Goal: Task Accomplishment & Management: Manage account settings

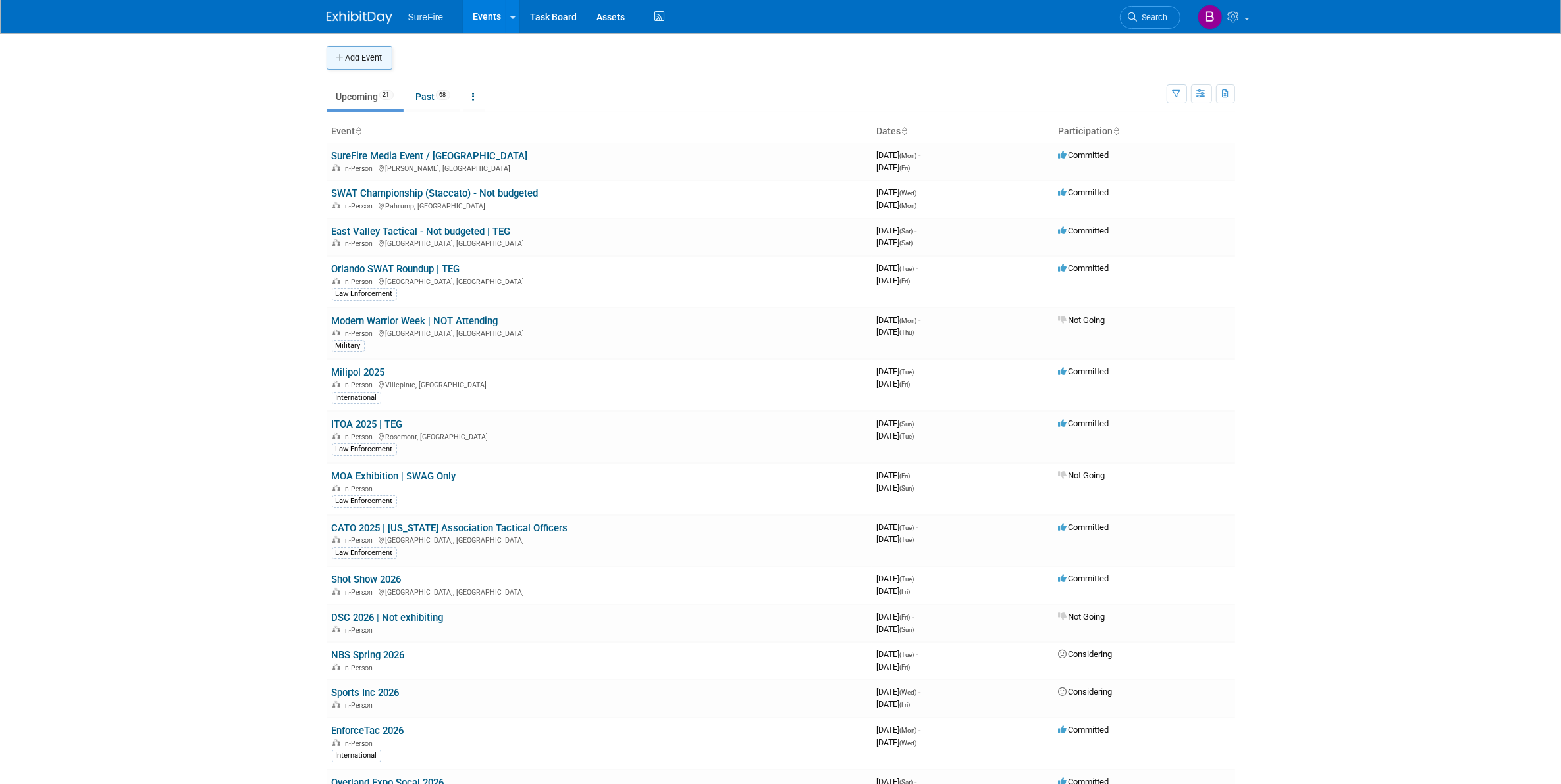
click at [367, 50] on button "Add Event" at bounding box center [359, 58] width 65 height 24
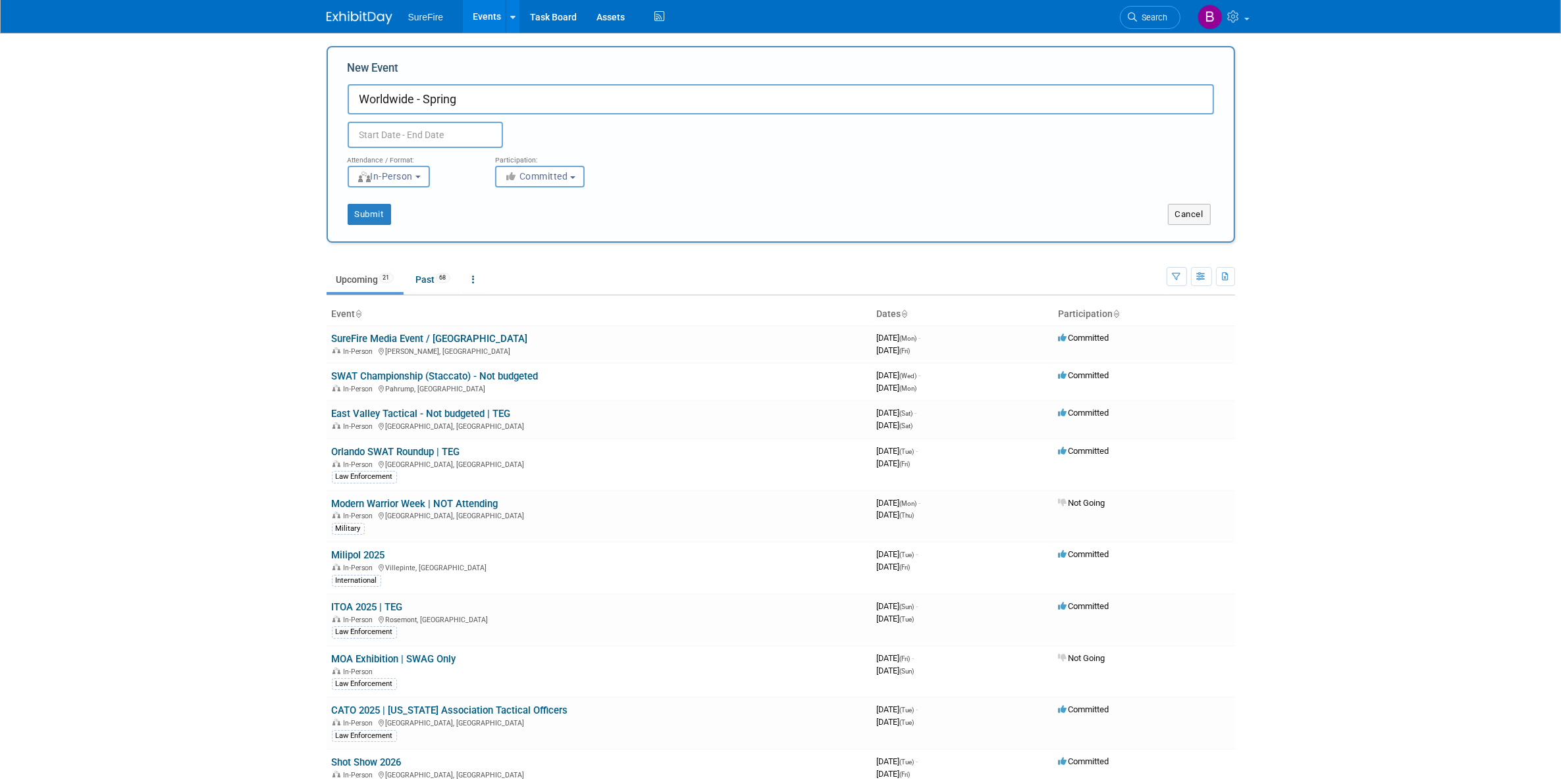
type input "Worldwide - Spring"
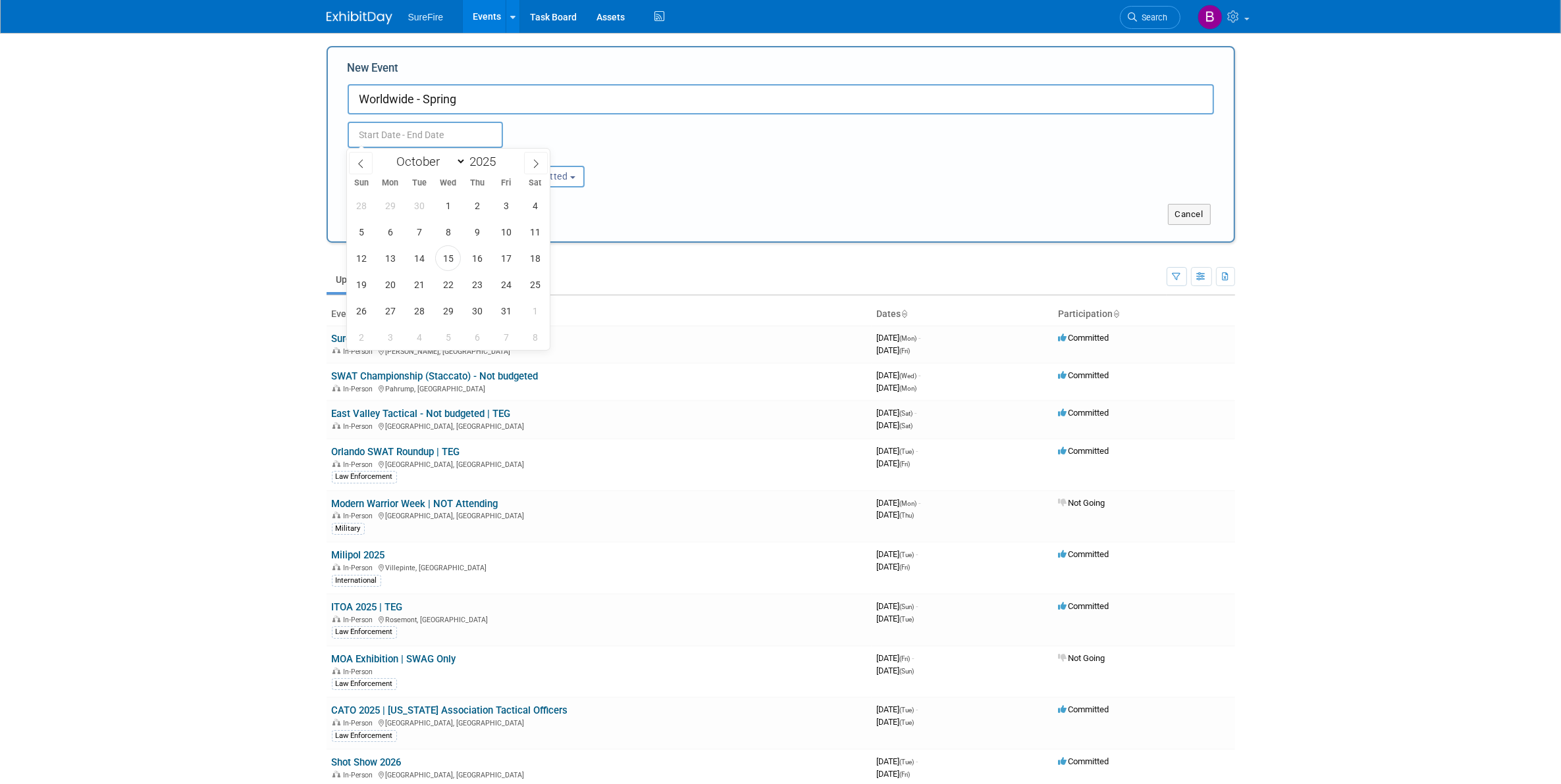
click at [418, 132] on input "text" at bounding box center [425, 134] width 155 height 26
click at [530, 165] on span at bounding box center [536, 163] width 24 height 22
select select "11"
click at [530, 165] on span at bounding box center [536, 163] width 24 height 22
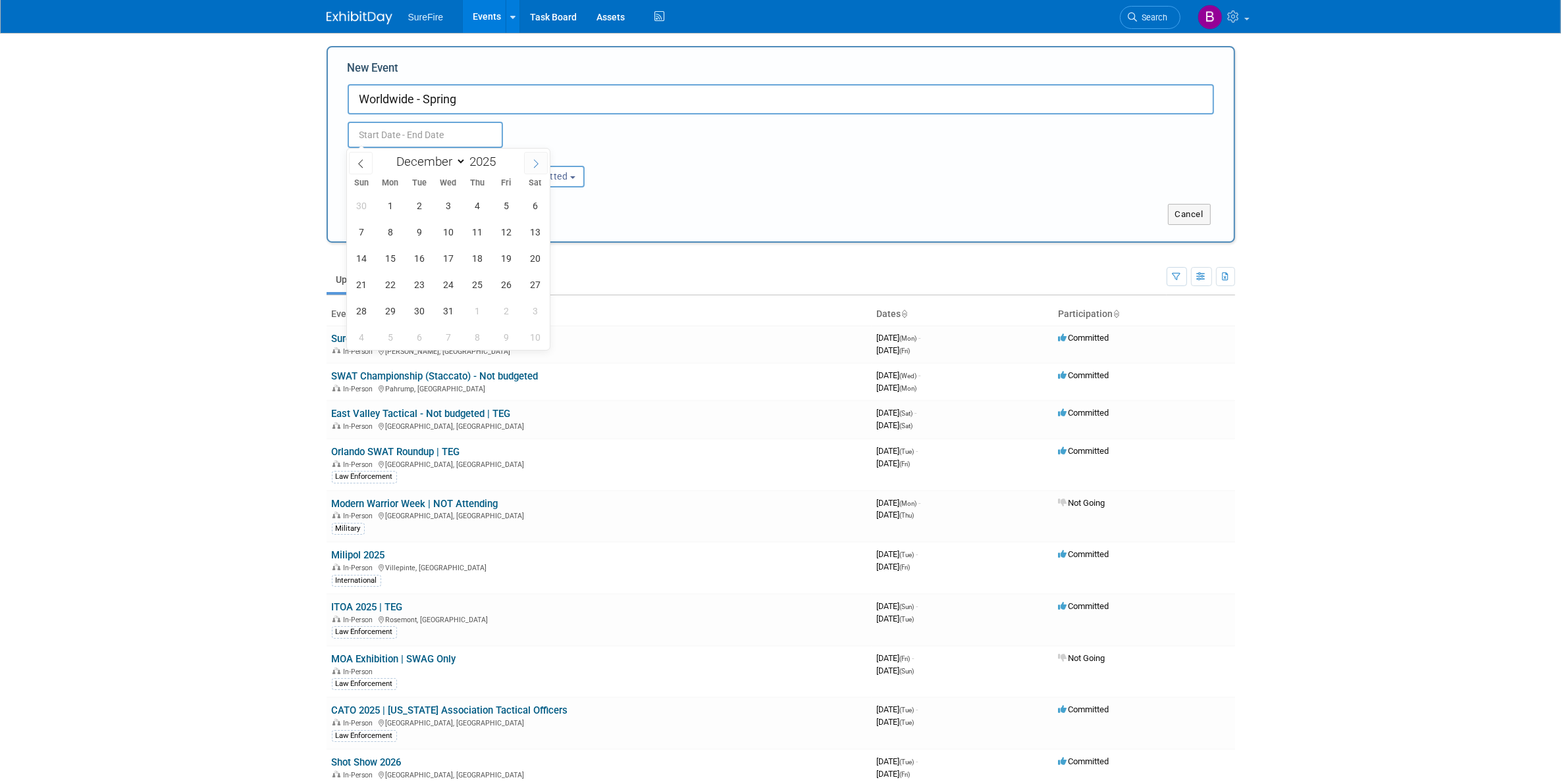
type input "2026"
click at [530, 165] on span at bounding box center [536, 163] width 24 height 22
click at [365, 169] on span at bounding box center [361, 163] width 24 height 22
select select "1"
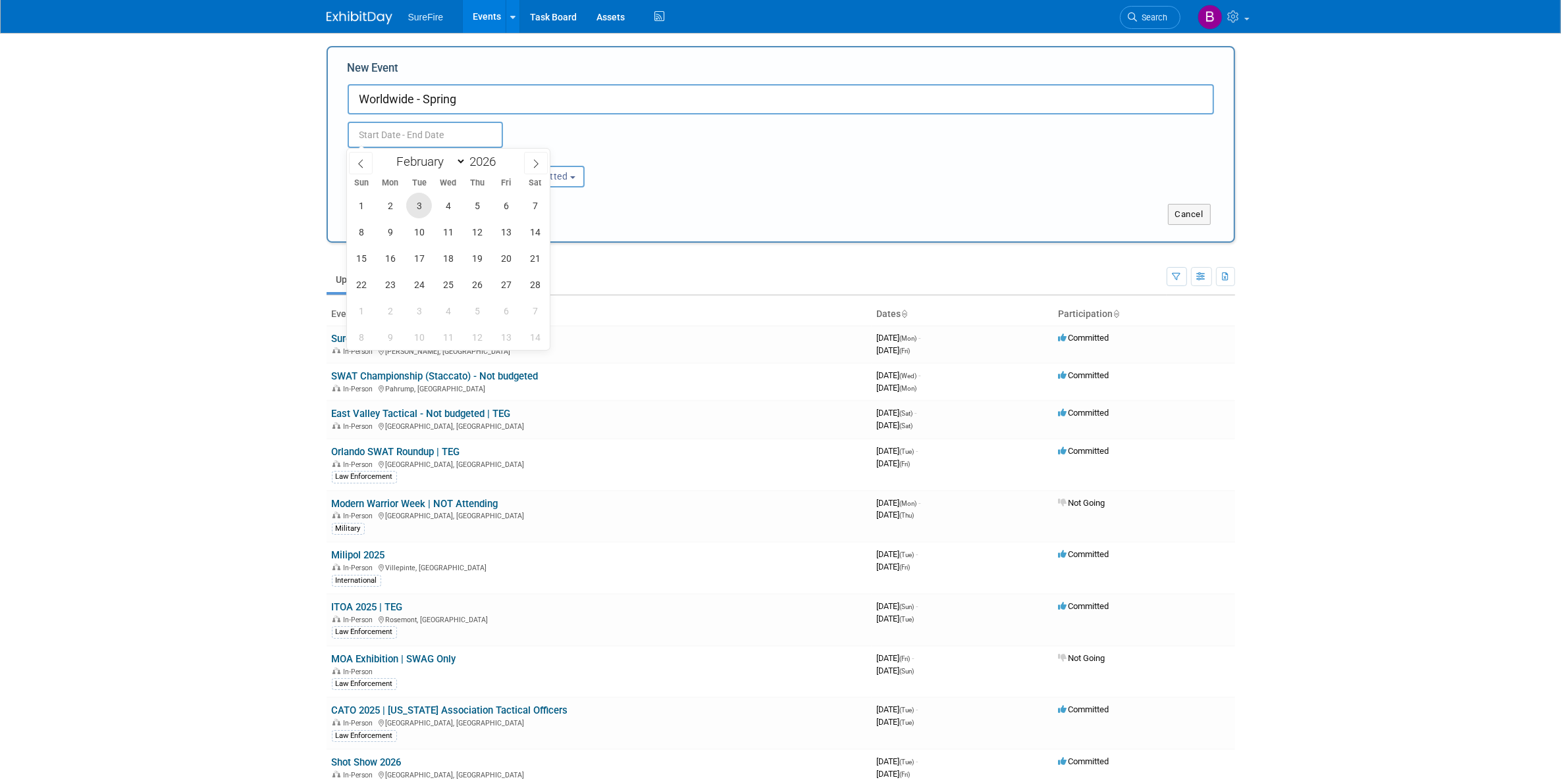
click at [423, 206] on span "3" at bounding box center [419, 206] width 26 height 26
click at [472, 206] on span "5" at bounding box center [477, 206] width 26 height 26
type input "[DATE] to [DATE]"
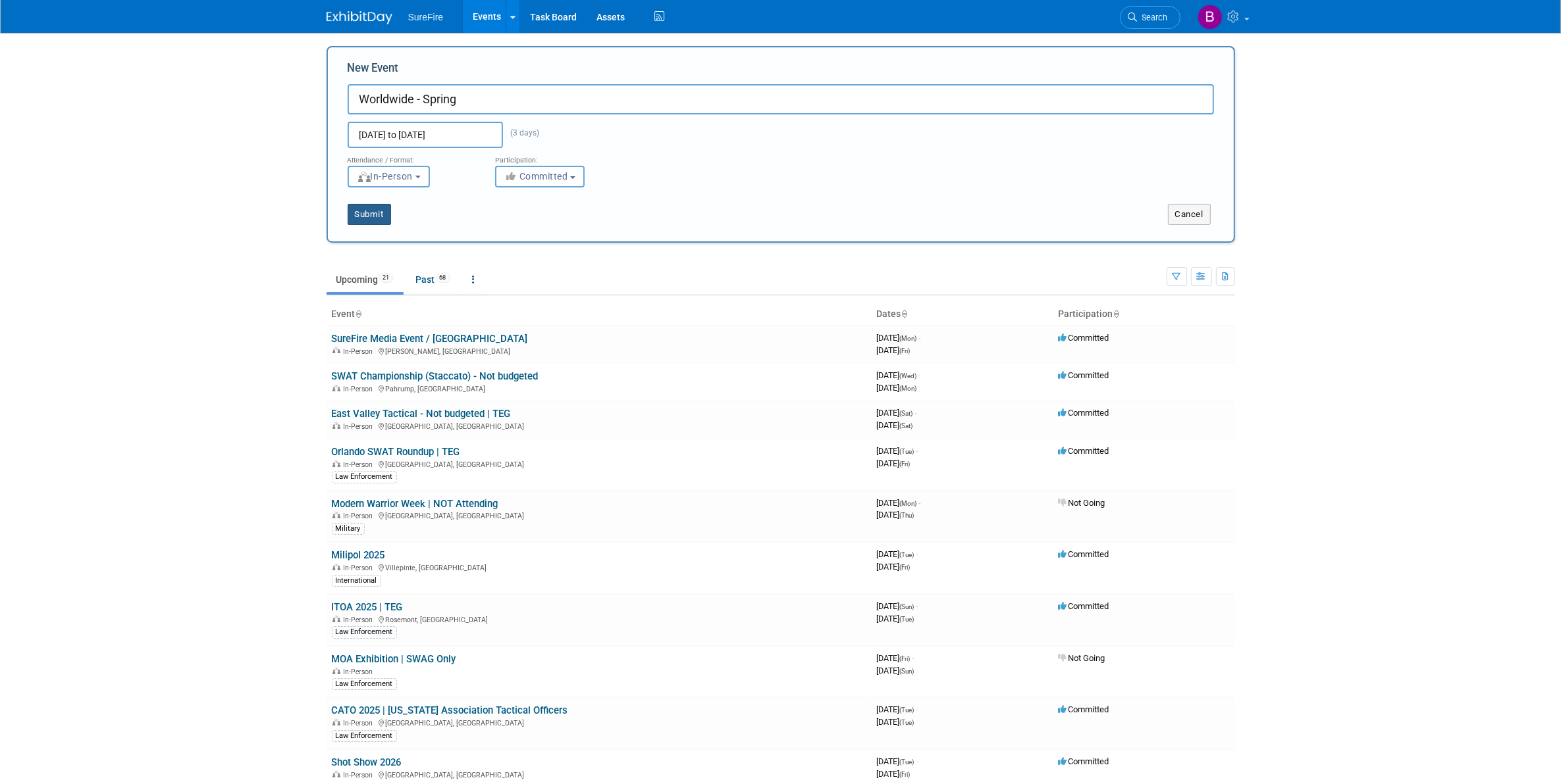
click at [379, 217] on button "Submit" at bounding box center [369, 214] width 43 height 21
type input "Worldwide - Spring"
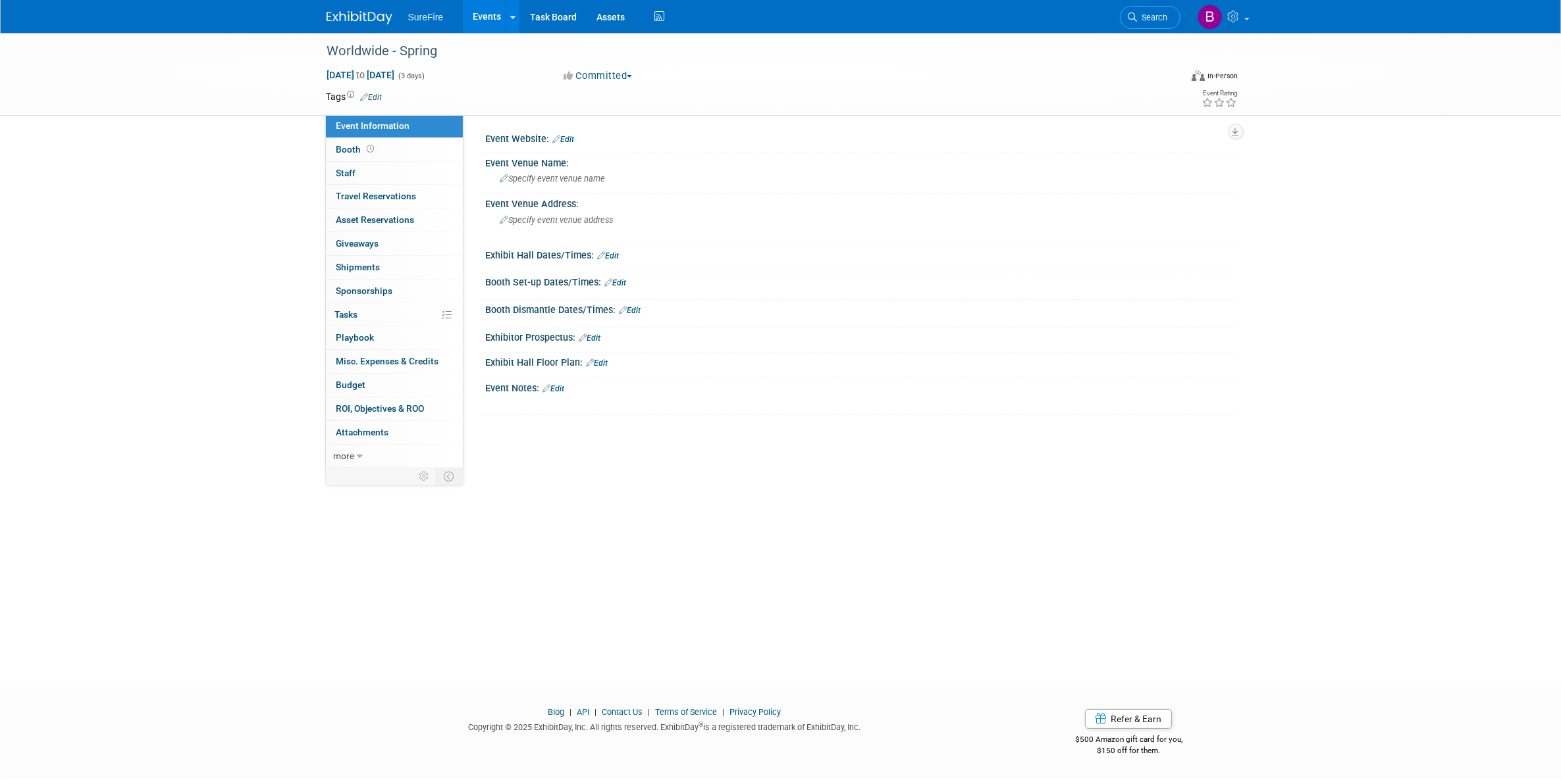
click at [616, 257] on link "Edit" at bounding box center [609, 256] width 22 height 9
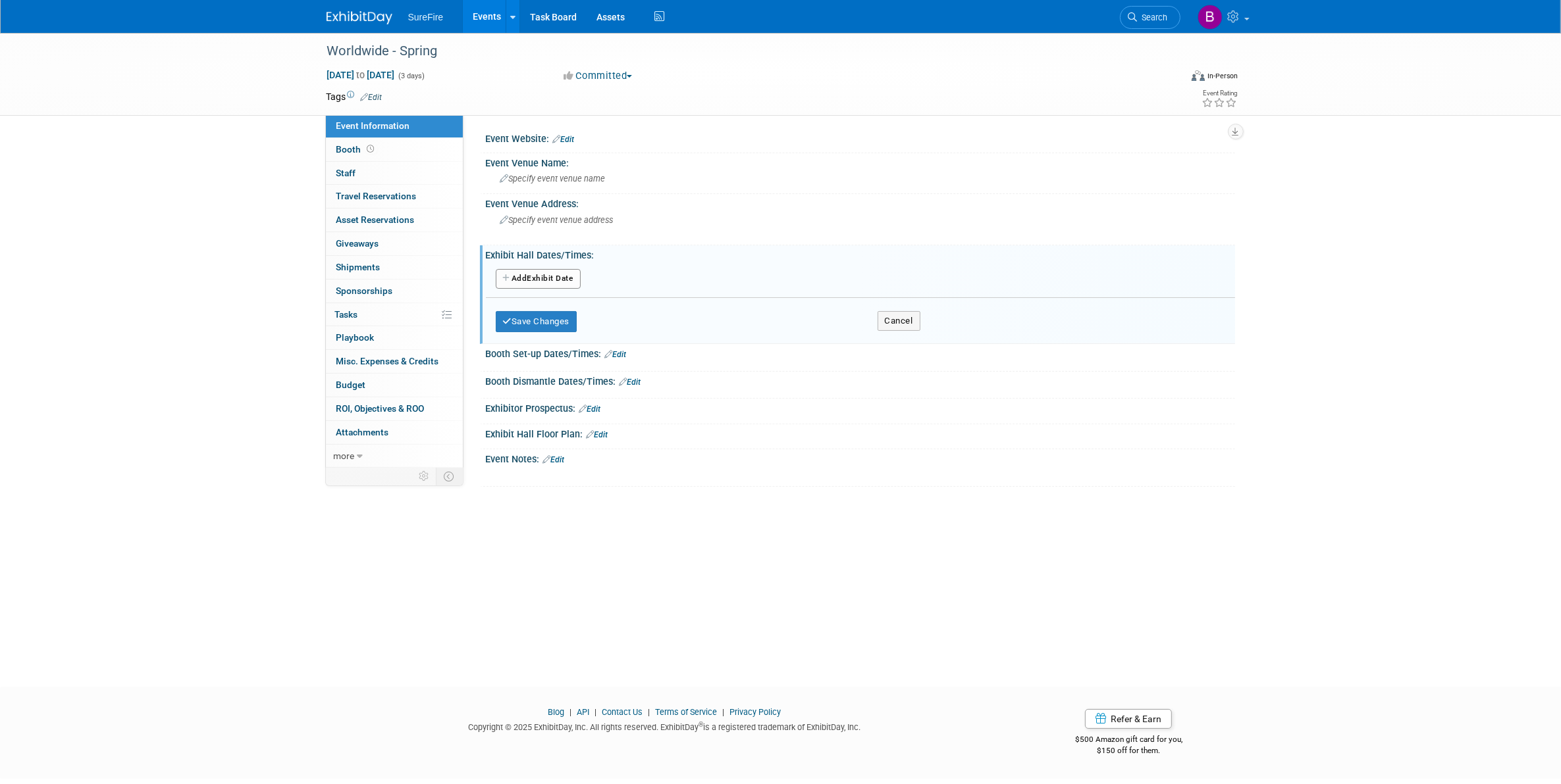
click at [568, 277] on button "Add Another Exhibit Date" at bounding box center [538, 279] width 85 height 20
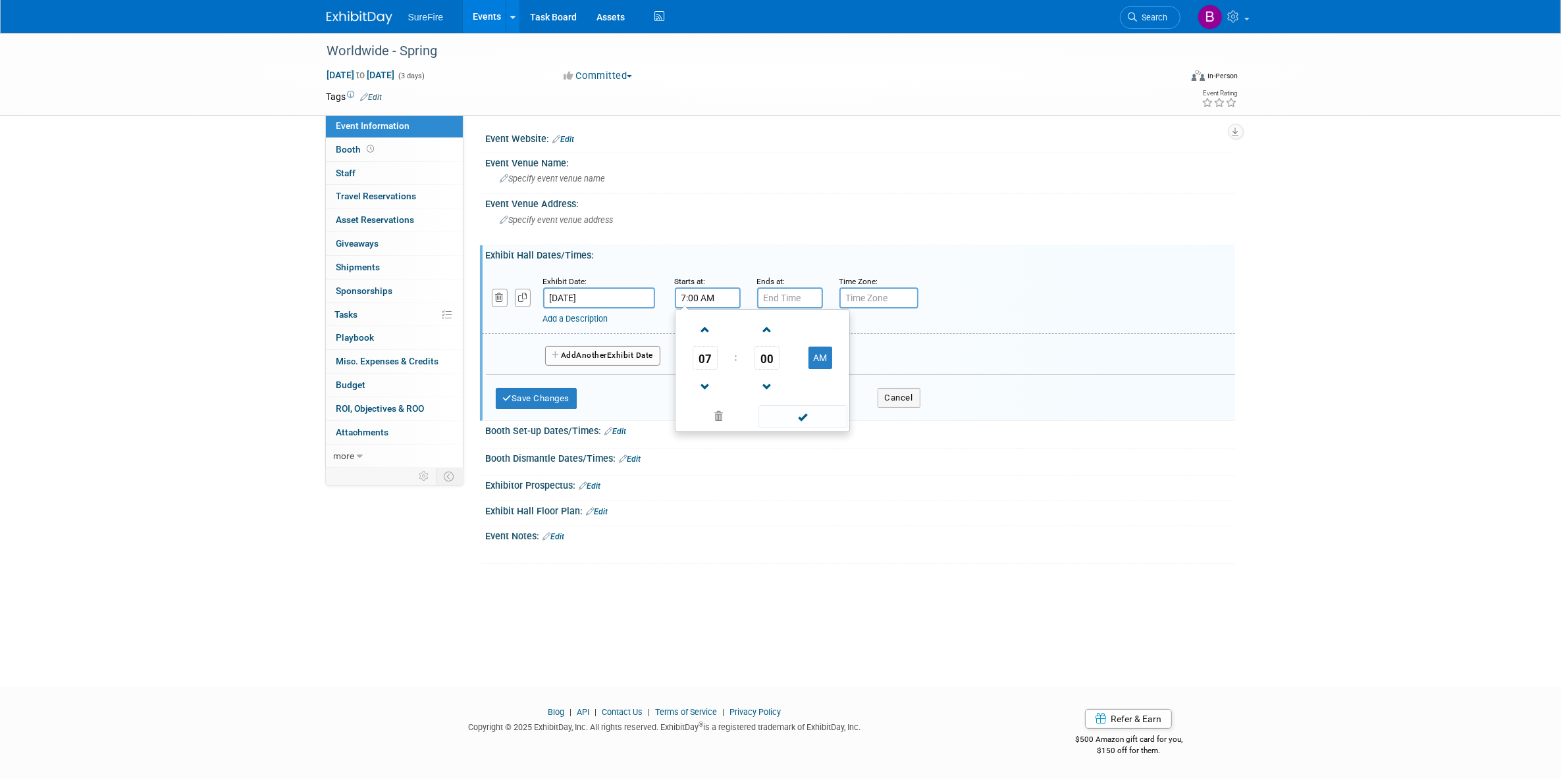
click at [687, 295] on input "7:00 AM" at bounding box center [707, 298] width 65 height 21
click at [705, 336] on span at bounding box center [705, 329] width 23 height 23
type input "8:00 AM"
drag, startPoint x: 768, startPoint y: 416, endPoint x: 770, endPoint y: 351, distance: 65.0
click at [768, 416] on span at bounding box center [803, 416] width 89 height 23
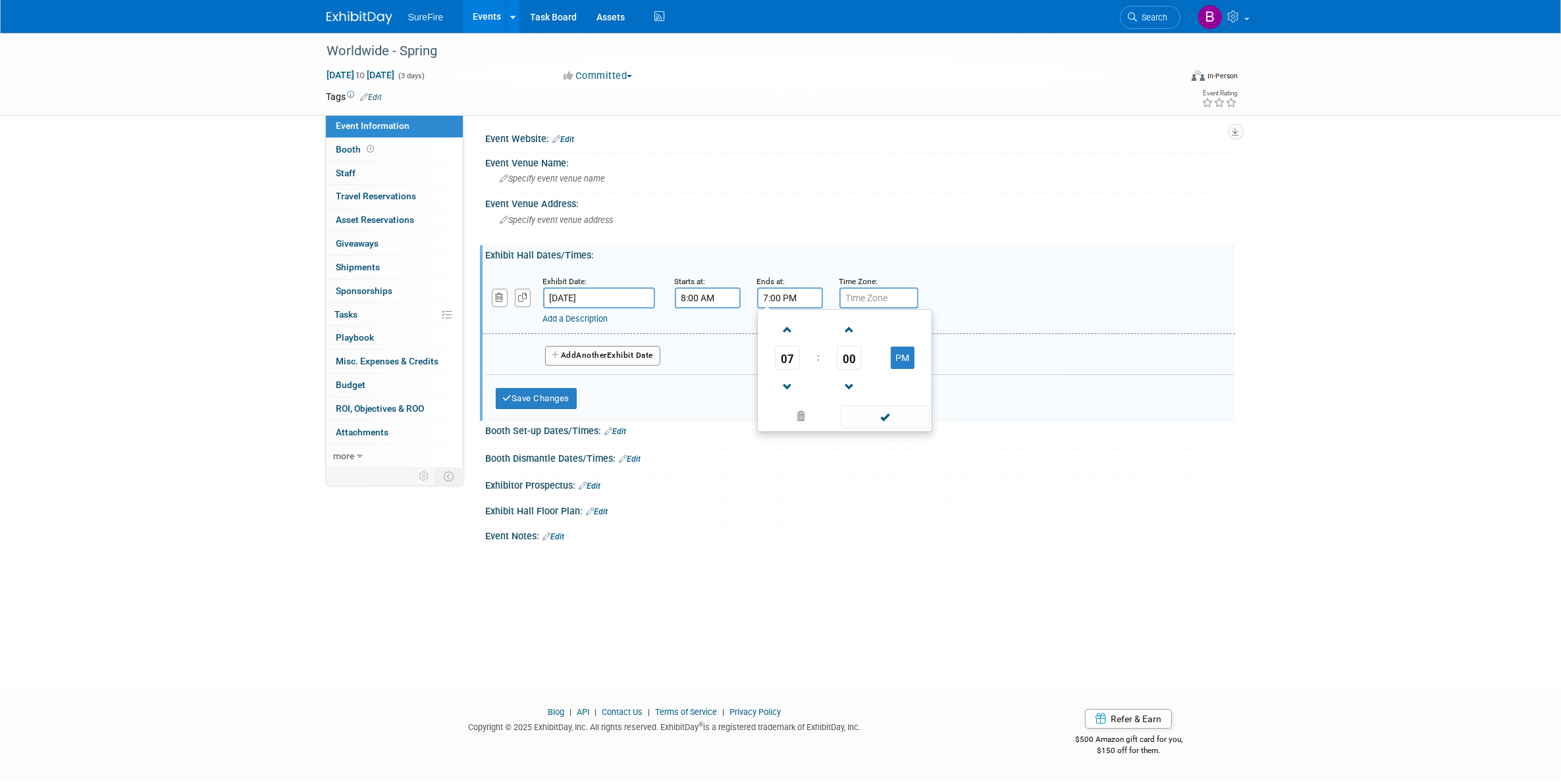
click at [772, 304] on input "7:00 PM" at bounding box center [789, 298] width 65 height 21
click at [777, 377] on span at bounding box center [787, 387] width 23 height 23
type input "5:00 PM"
click at [840, 411] on span at bounding box center [885, 416] width 89 height 23
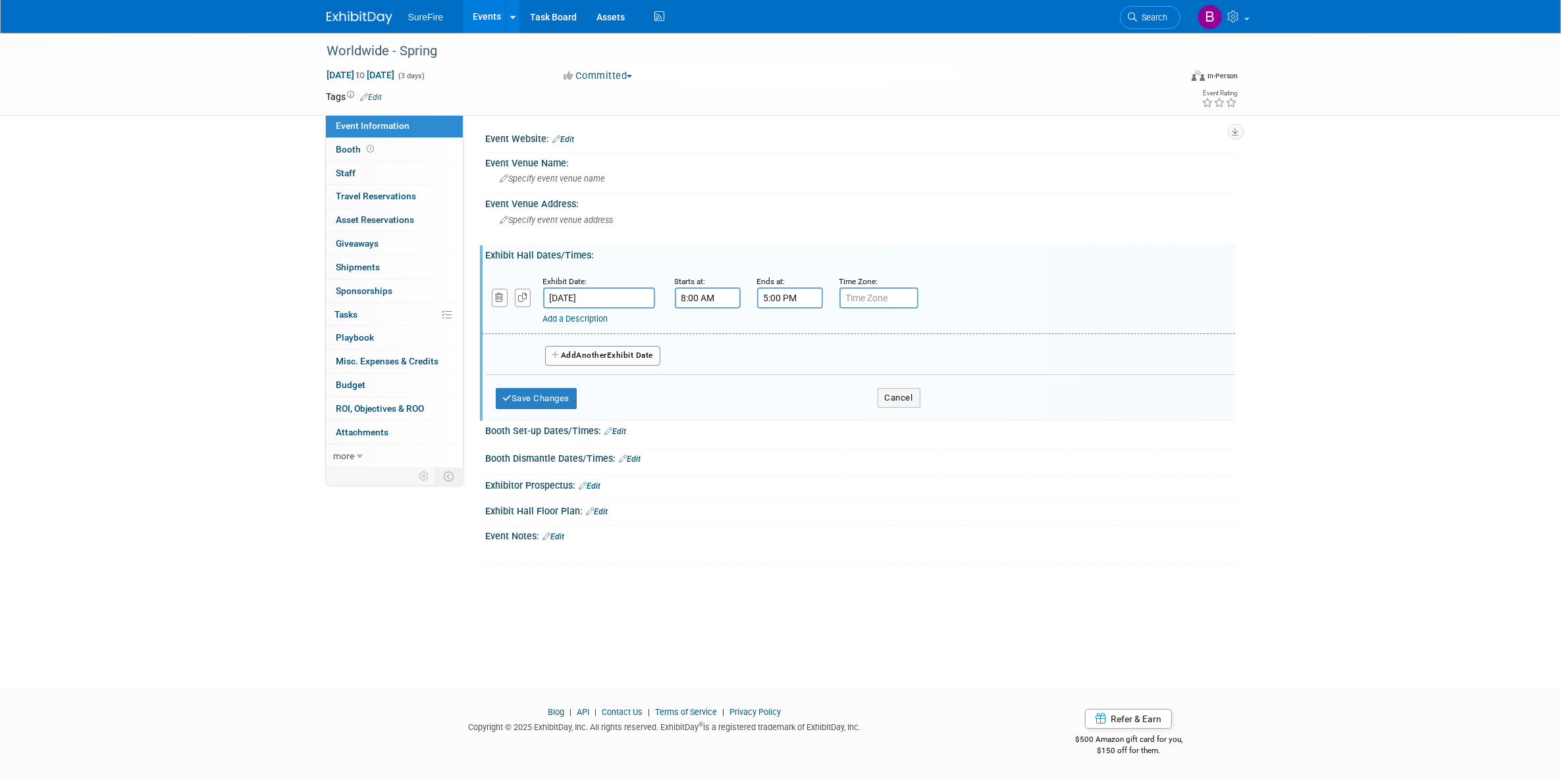
click at [656, 355] on button "Add Another Exhibit Date" at bounding box center [602, 355] width 116 height 20
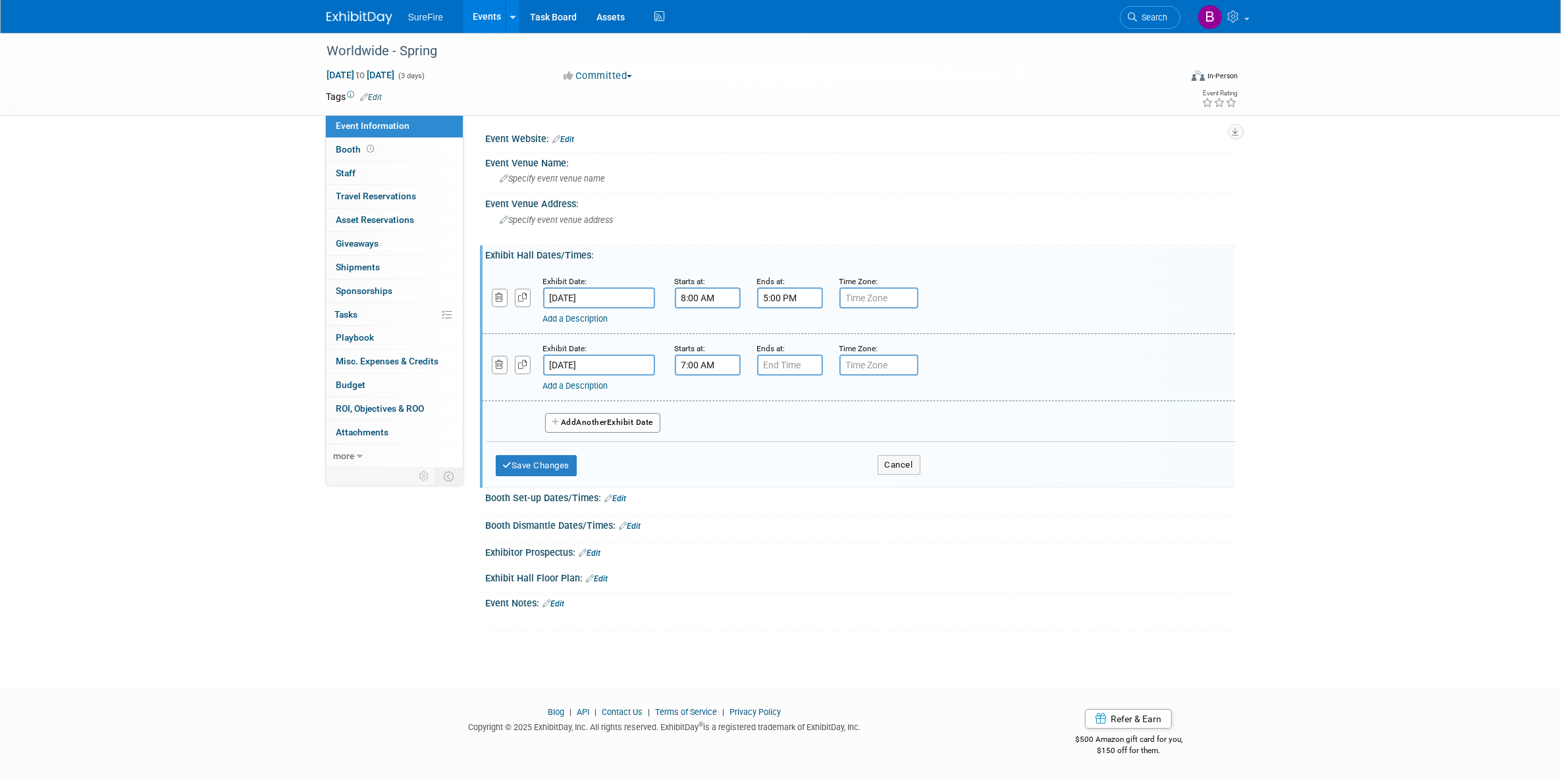
click at [682, 355] on input "7:00 AM" at bounding box center [707, 365] width 65 height 21
click at [701, 396] on span at bounding box center [705, 396] width 23 height 23
type input "8:00 AM"
click at [759, 475] on span at bounding box center [803, 484] width 89 height 23
click at [777, 365] on input "7:00 PM" at bounding box center [789, 365] width 65 height 21
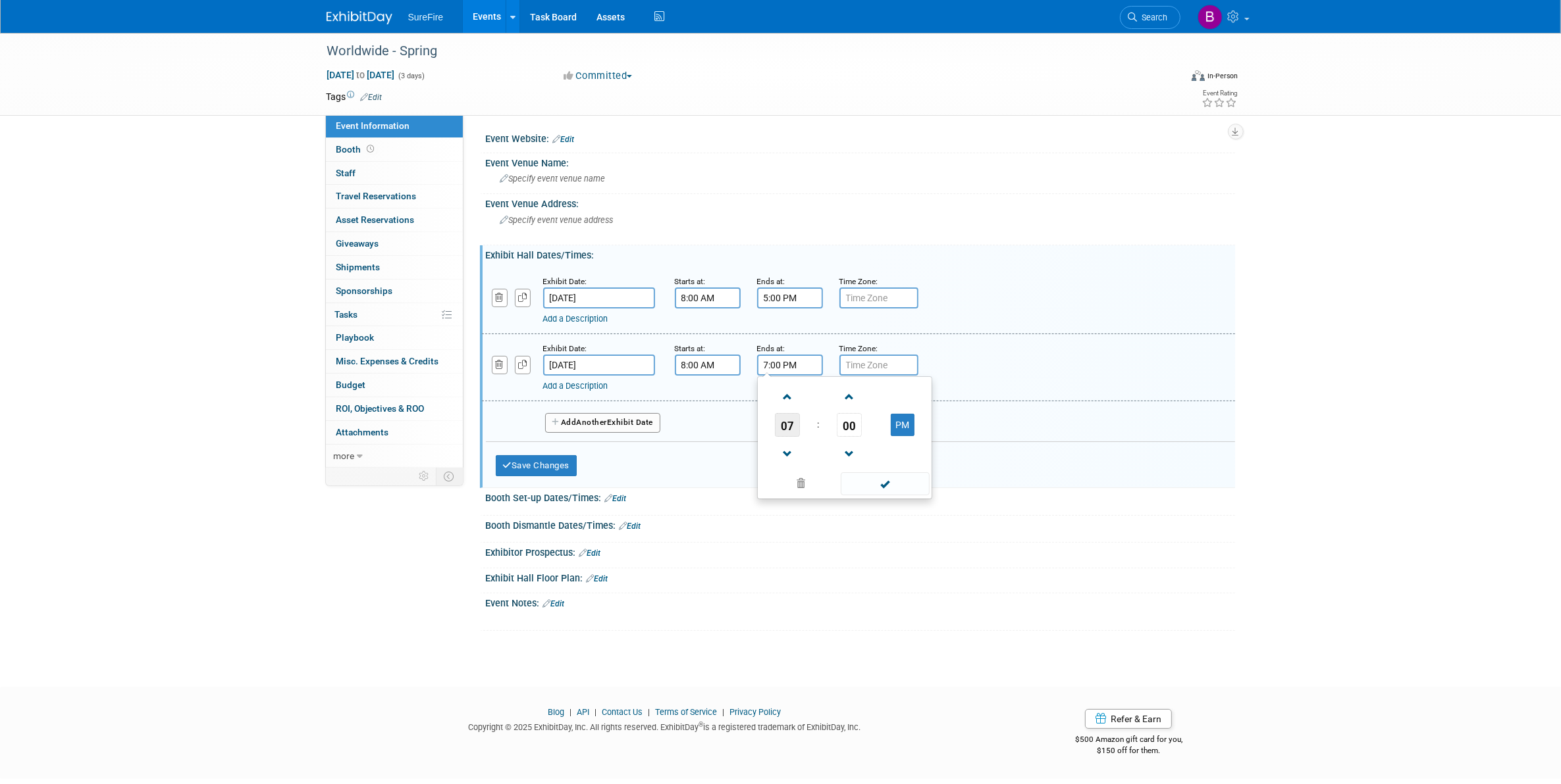
click at [784, 415] on span "07" at bounding box center [788, 425] width 25 height 24
click at [803, 433] on td "05" at bounding box center [823, 433] width 42 height 35
click at [844, 422] on span "00" at bounding box center [849, 425] width 25 height 24
click at [855, 429] on td "30" at bounding box center [865, 433] width 42 height 35
type input "5:30 PM"
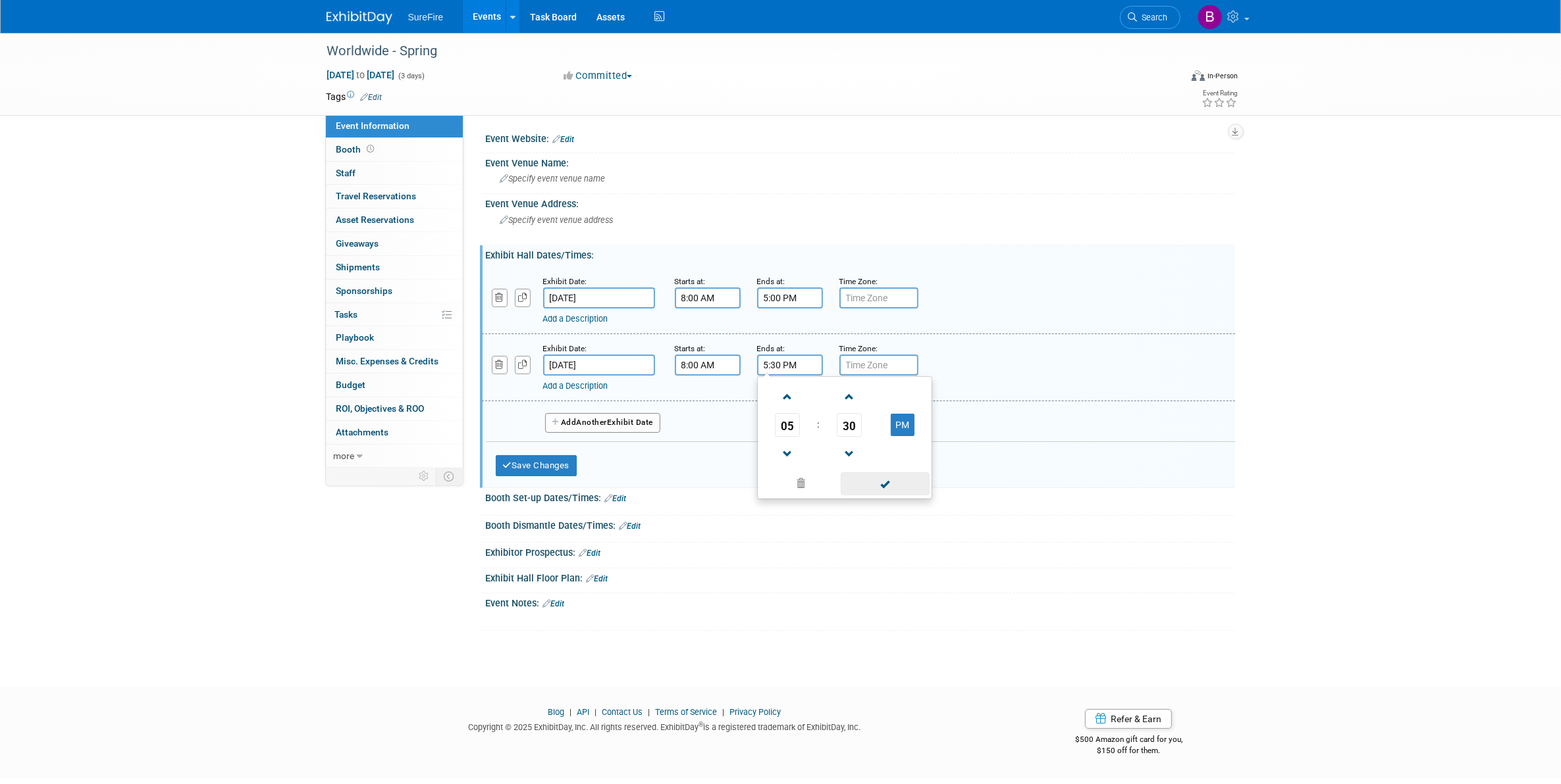
click at [870, 479] on span at bounding box center [885, 484] width 89 height 23
click at [581, 428] on button "Add Another Exhibit Date" at bounding box center [602, 422] width 116 height 20
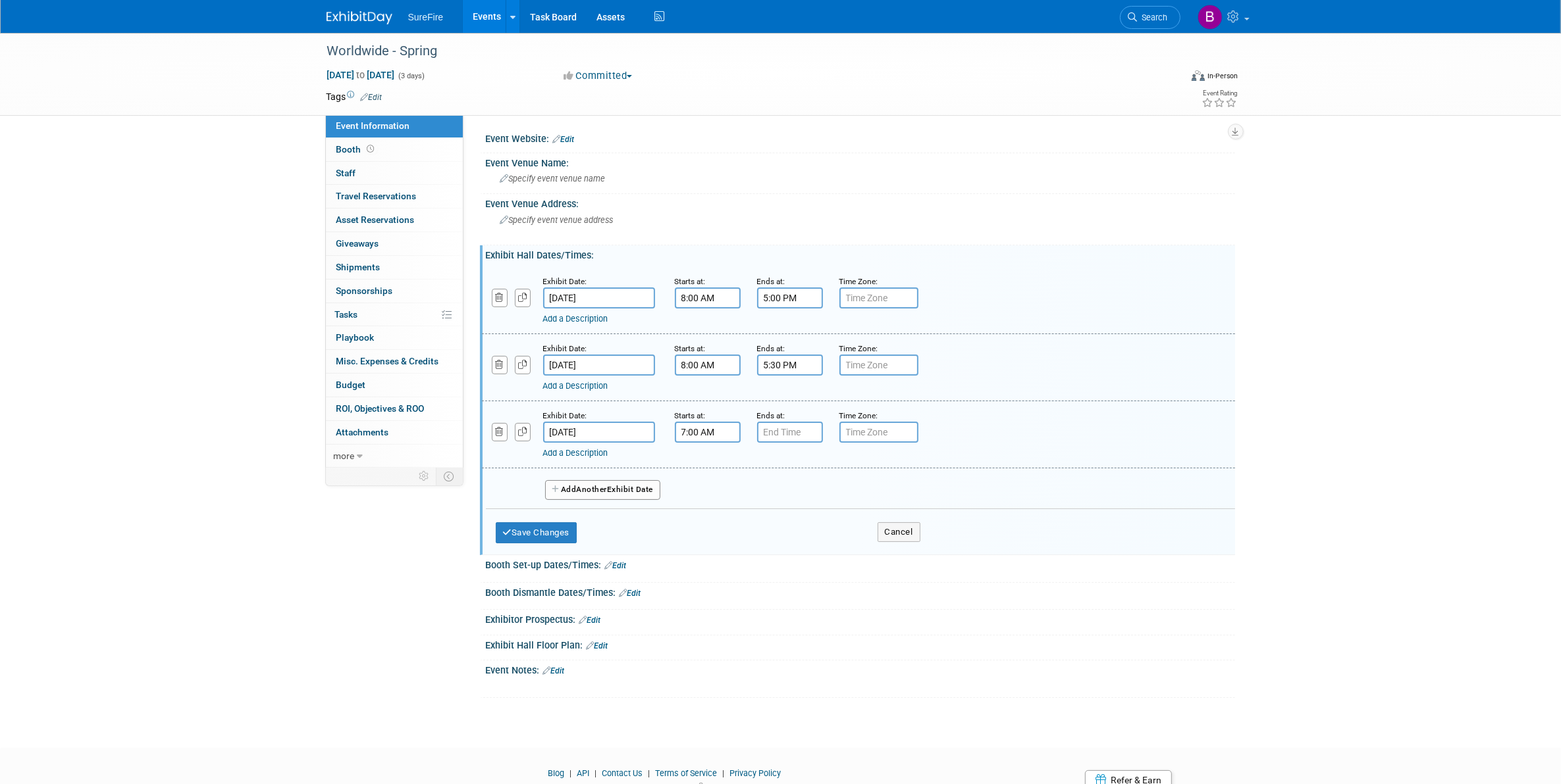
click at [691, 433] on input "7:00 AM" at bounding box center [707, 432] width 65 height 21
click at [710, 460] on span at bounding box center [705, 463] width 23 height 23
type input "8:00 AM"
click at [780, 541] on span at bounding box center [803, 551] width 89 height 23
click at [768, 425] on input "7:00 PM" at bounding box center [789, 432] width 65 height 21
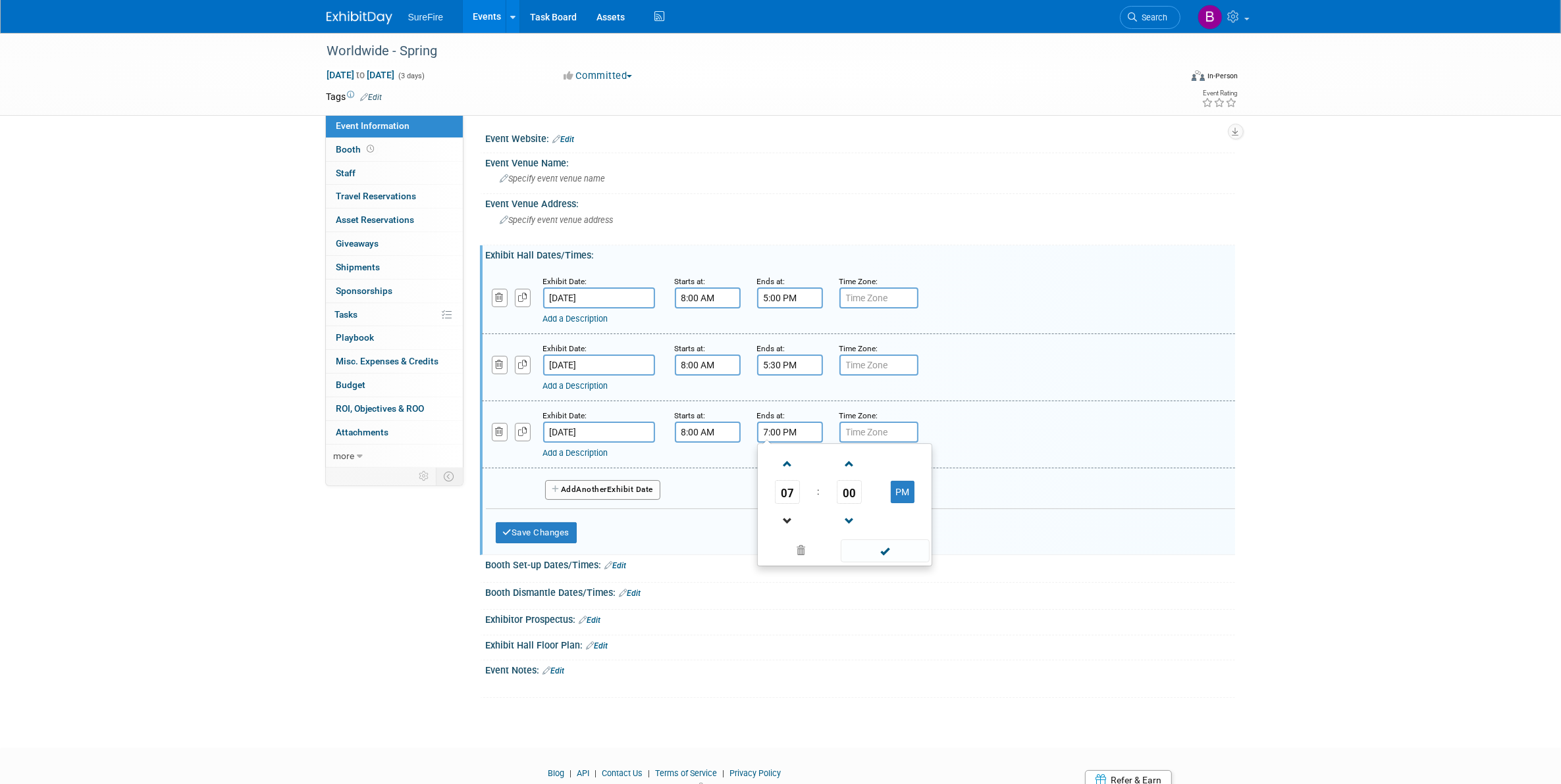
click at [781, 504] on link at bounding box center [788, 521] width 25 height 34
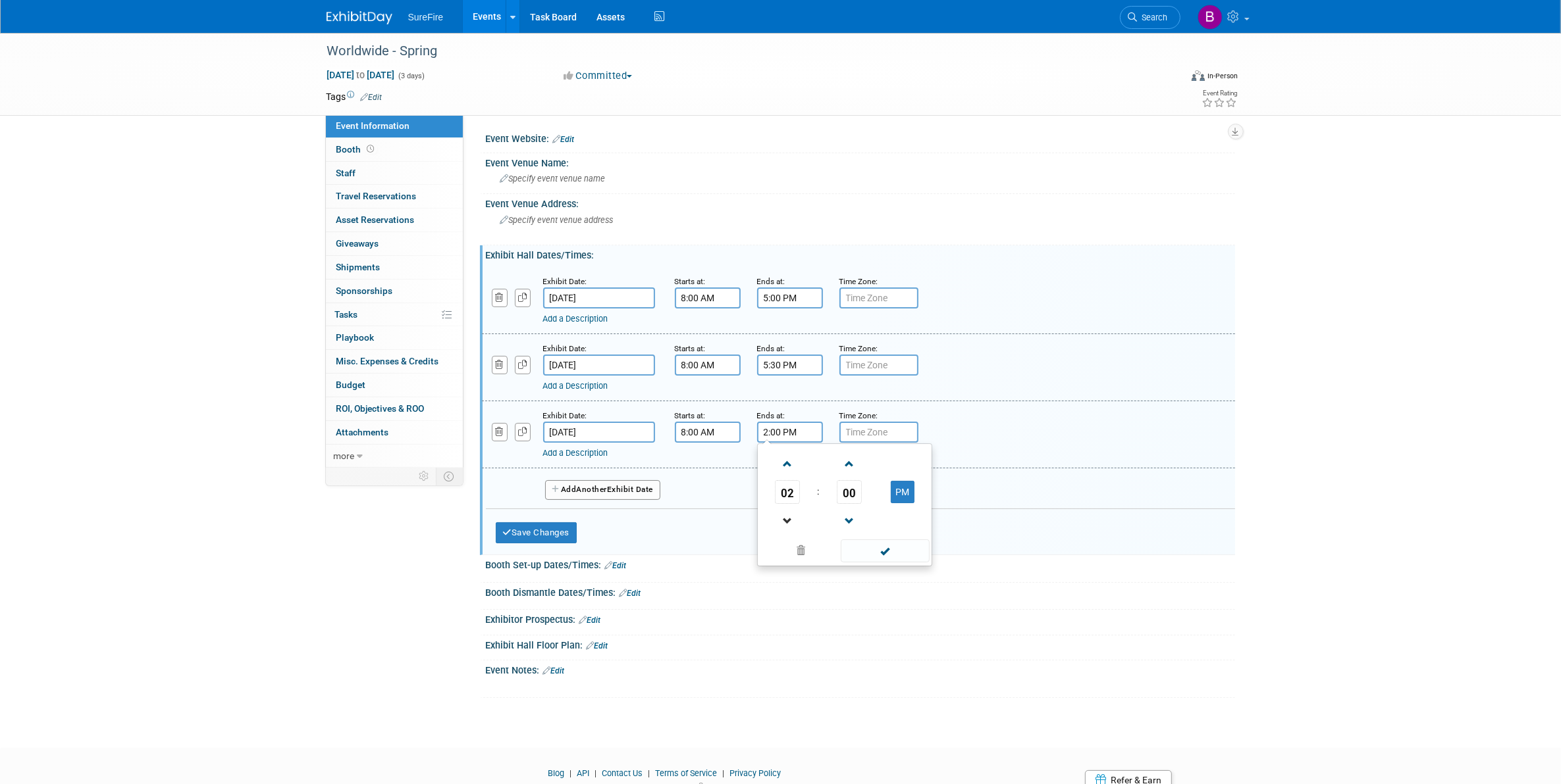
click at [781, 504] on link at bounding box center [788, 521] width 25 height 34
type input "1:00 PM"
click at [884, 550] on span at bounding box center [885, 551] width 89 height 23
click at [561, 531] on button "Save Changes" at bounding box center [537, 533] width 82 height 21
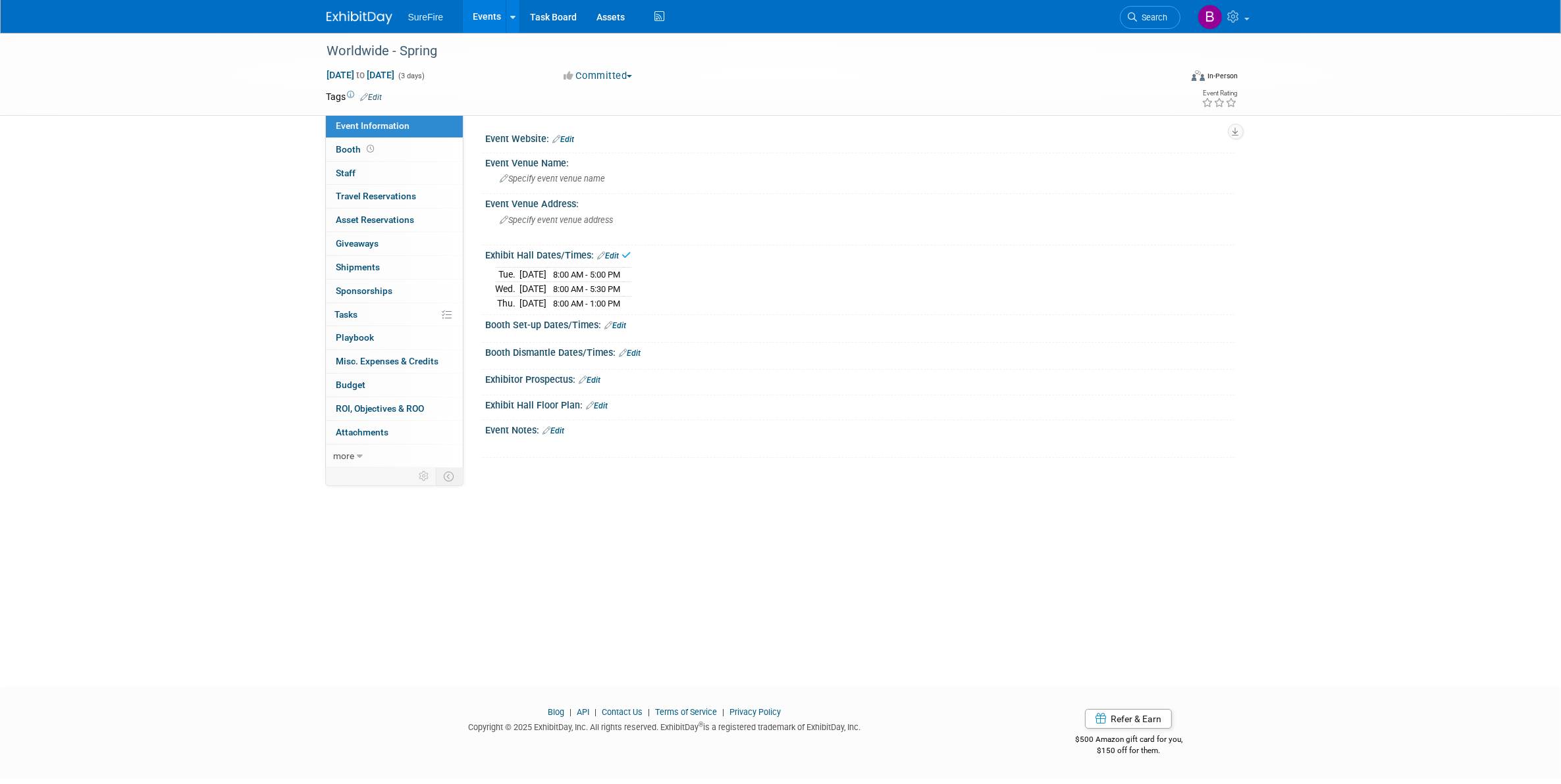
click at [625, 329] on link "Edit" at bounding box center [616, 325] width 22 height 9
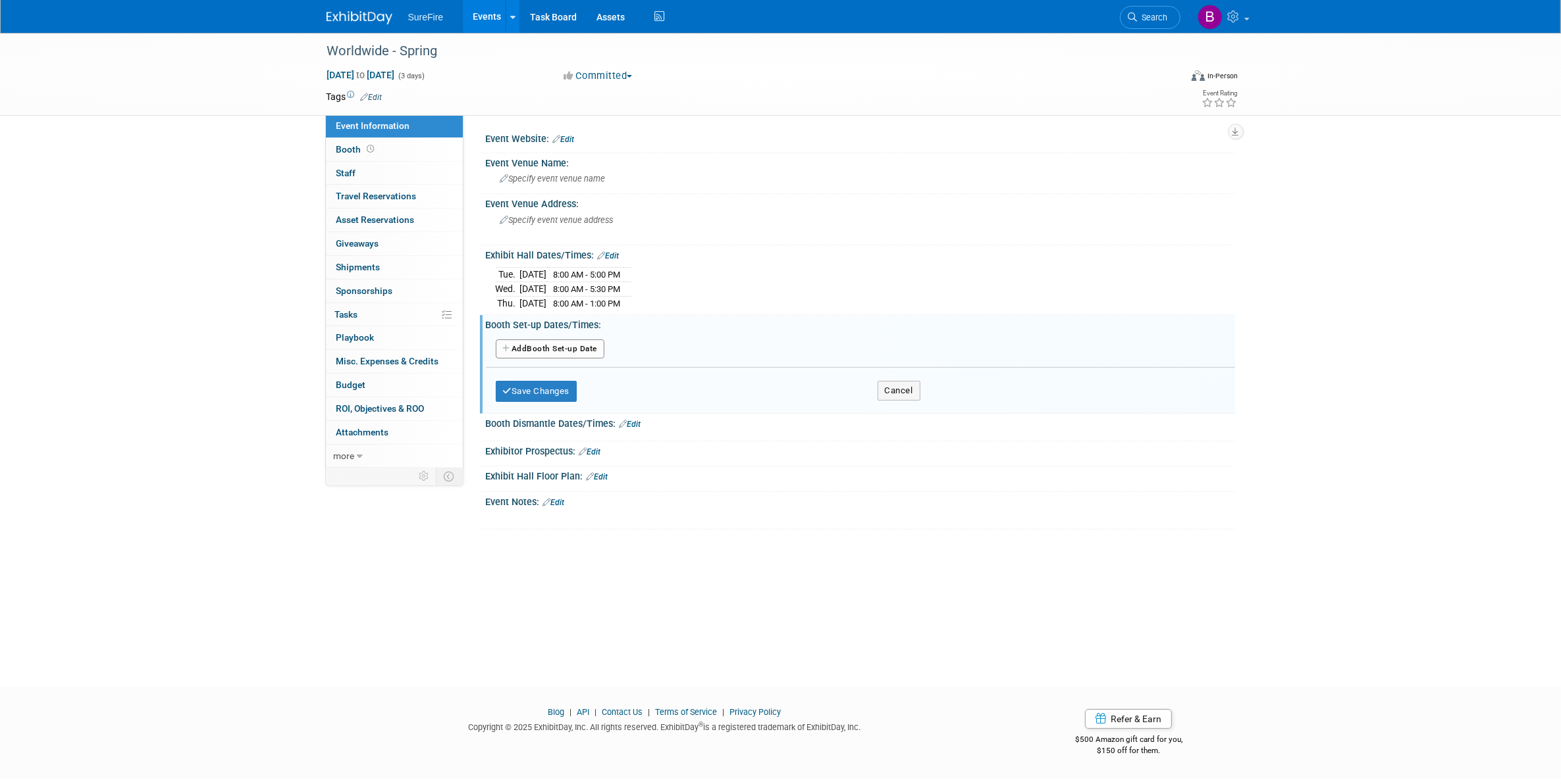
click at [574, 349] on button "Add Another Booth Set-up Date" at bounding box center [550, 349] width 110 height 20
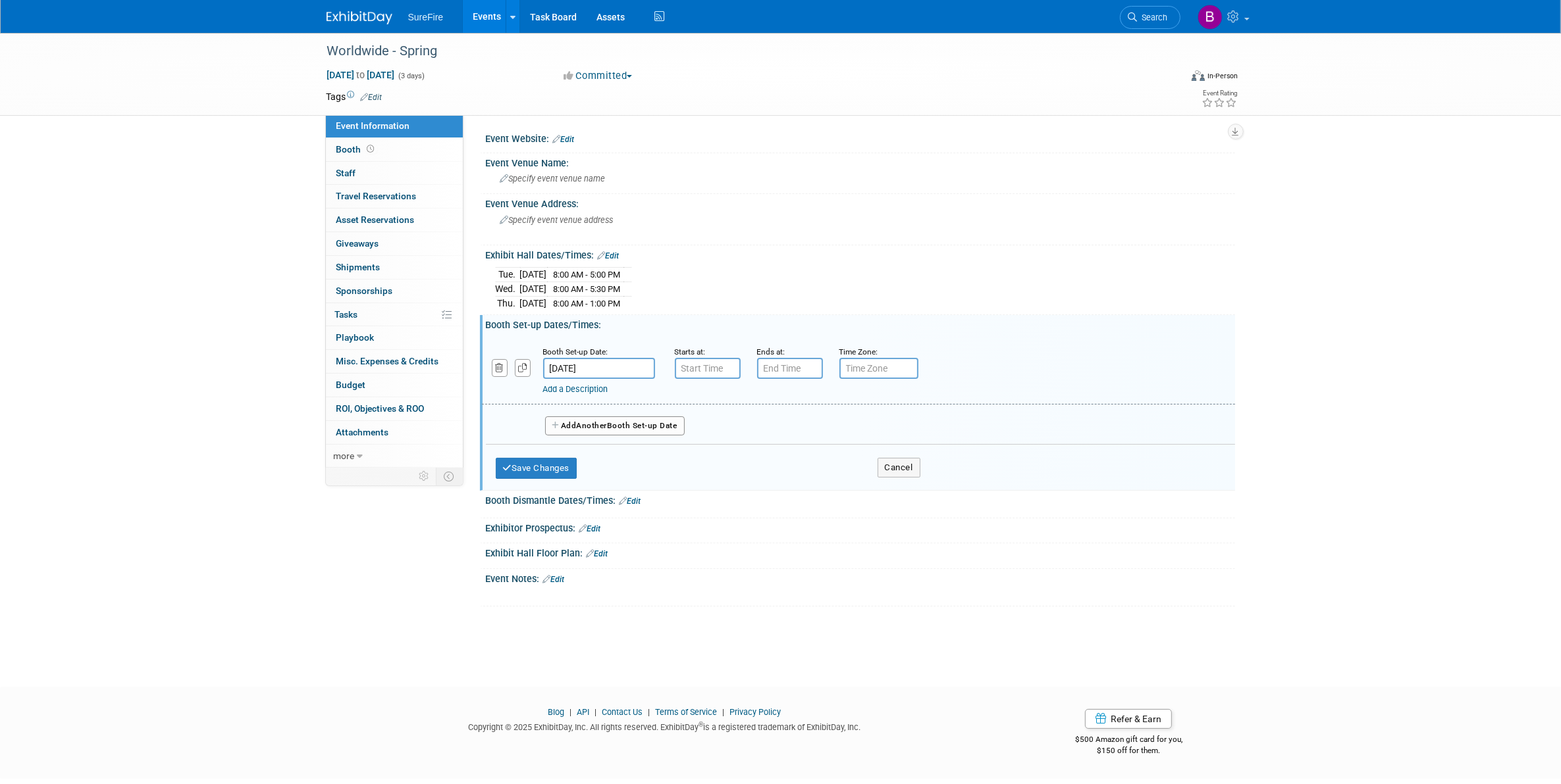
click at [609, 366] on input "[DATE]" at bounding box center [599, 368] width 112 height 21
click at [586, 429] on span "2" at bounding box center [586, 436] width 26 height 26
type input "[DATE]"
click at [703, 369] on input "7:00 AM" at bounding box center [707, 368] width 65 height 21
click at [700, 403] on span at bounding box center [705, 399] width 23 height 23
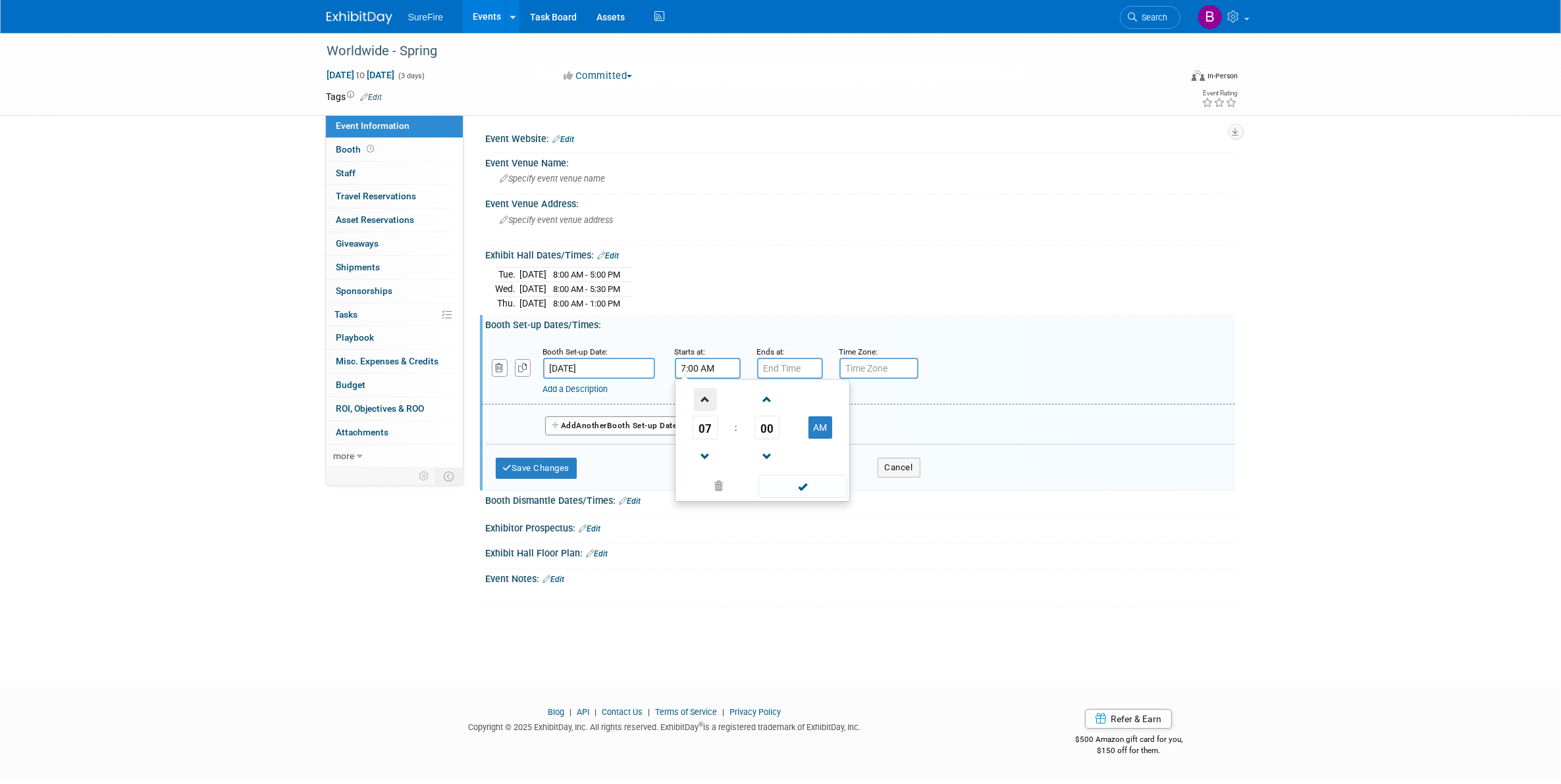
type input "8:00 AM"
click at [780, 485] on span at bounding box center [803, 486] width 89 height 23
click at [782, 369] on input "7:00 PM" at bounding box center [789, 368] width 65 height 21
click at [785, 452] on span at bounding box center [787, 456] width 23 height 23
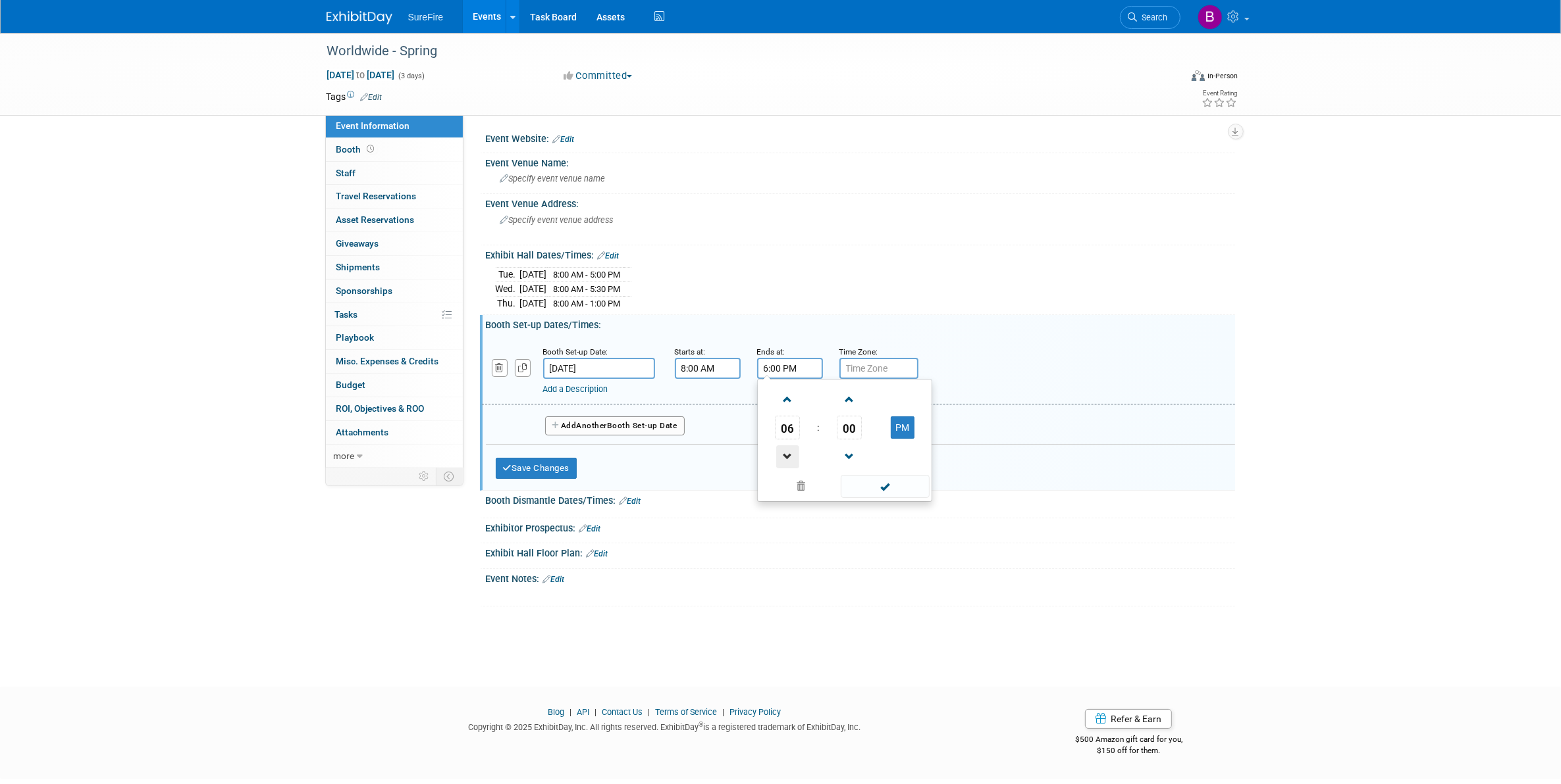
type input "5:00 PM"
click at [870, 478] on span at bounding box center [885, 486] width 89 height 23
click at [568, 468] on button "Save Changes" at bounding box center [537, 468] width 82 height 21
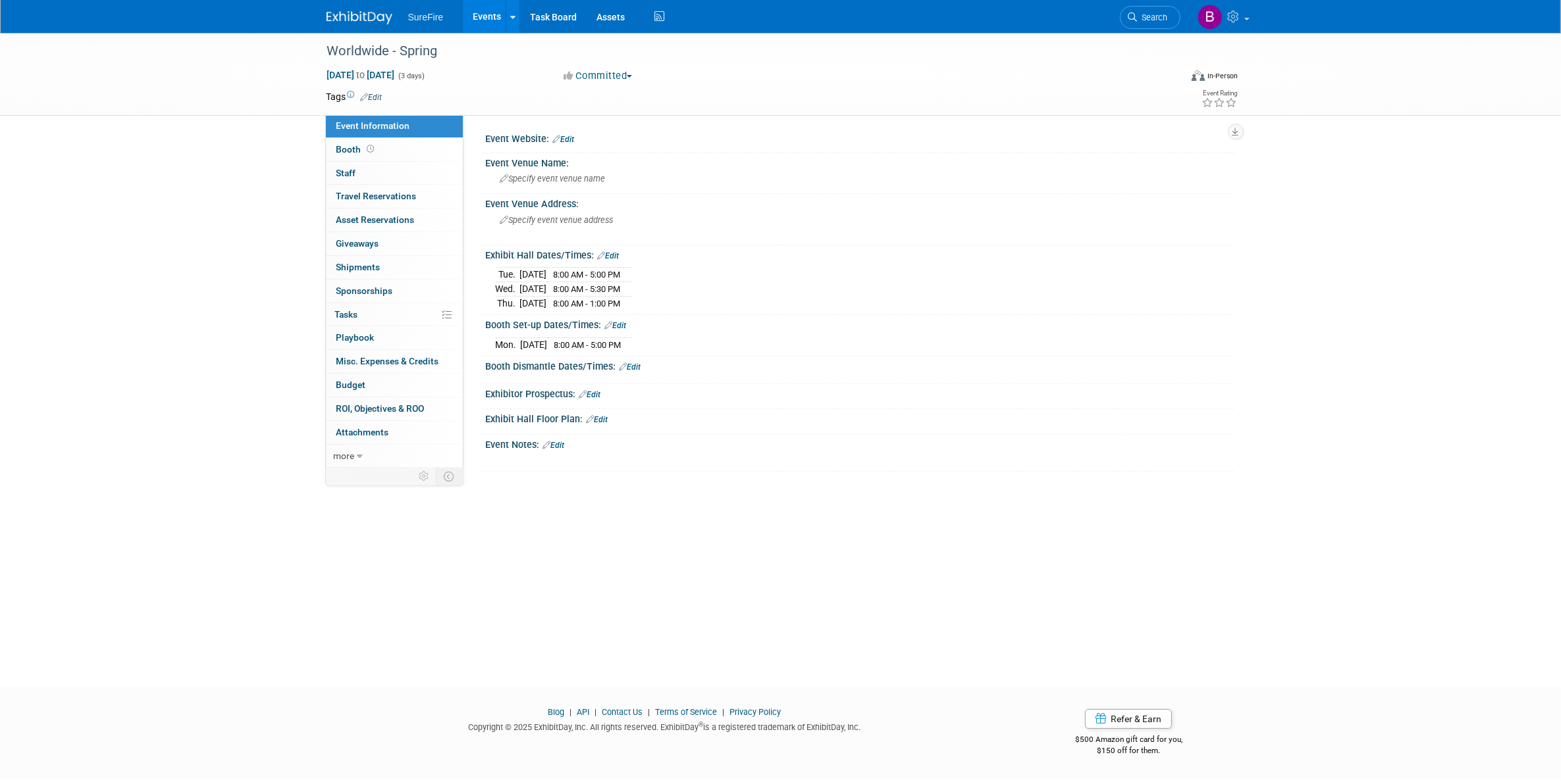
click at [639, 369] on link "Edit" at bounding box center [631, 367] width 22 height 9
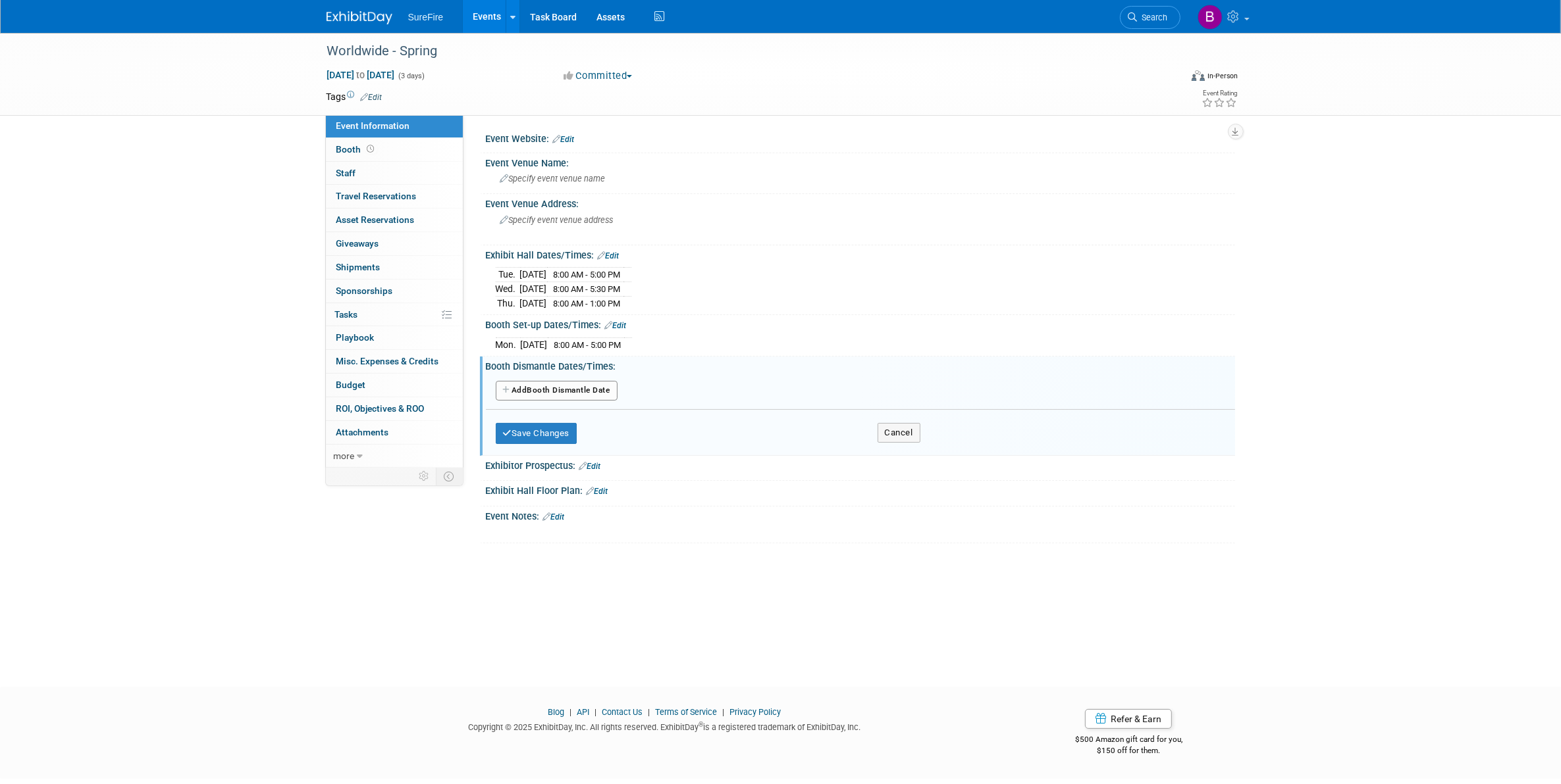
click at [540, 393] on button "Add Another Booth Dismantle Date" at bounding box center [557, 390] width 121 height 20
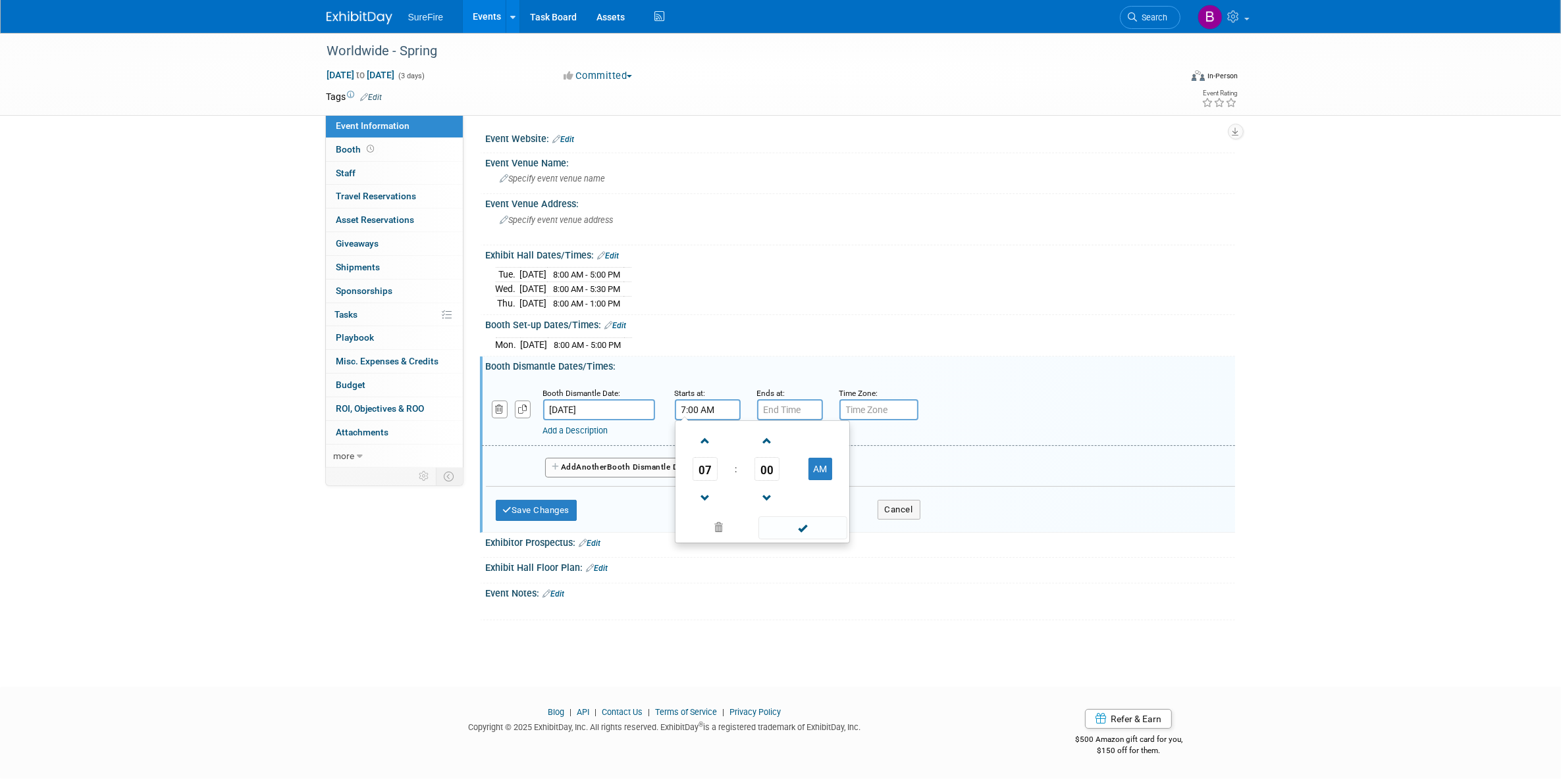
click at [693, 413] on input "7:00 AM" at bounding box center [707, 410] width 65 height 21
click at [699, 466] on span "07" at bounding box center [705, 469] width 25 height 24
click at [732, 449] on td "01" at bounding box center [740, 441] width 42 height 35
click at [823, 477] on button "AM" at bounding box center [820, 469] width 24 height 22
type input "1:00 PM"
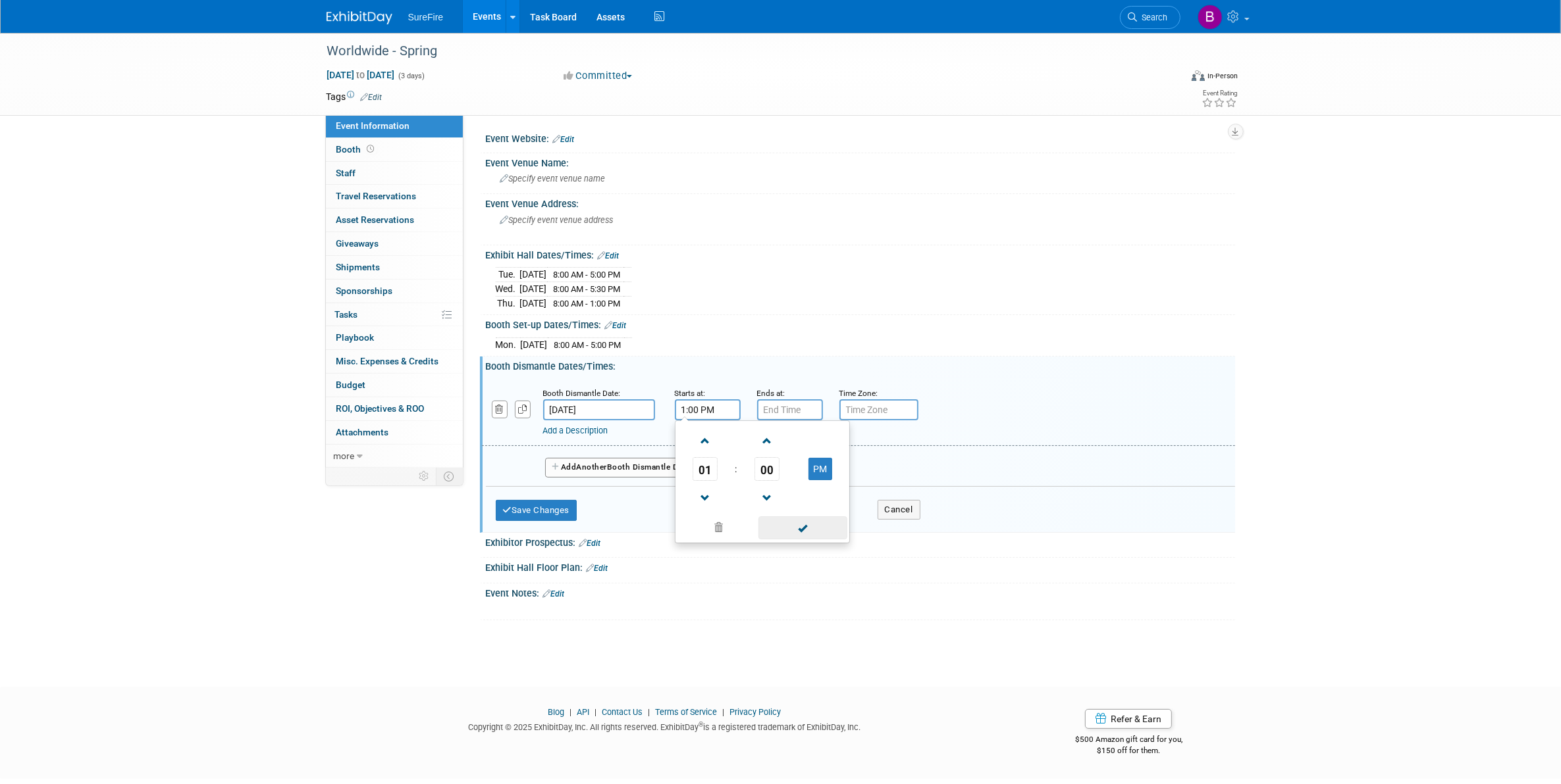
click at [824, 522] on span at bounding box center [803, 527] width 89 height 23
click at [803, 412] on input "7:00 PM" at bounding box center [789, 410] width 65 height 21
click at [787, 449] on span at bounding box center [787, 440] width 23 height 23
click at [787, 493] on span at bounding box center [787, 498] width 23 height 23
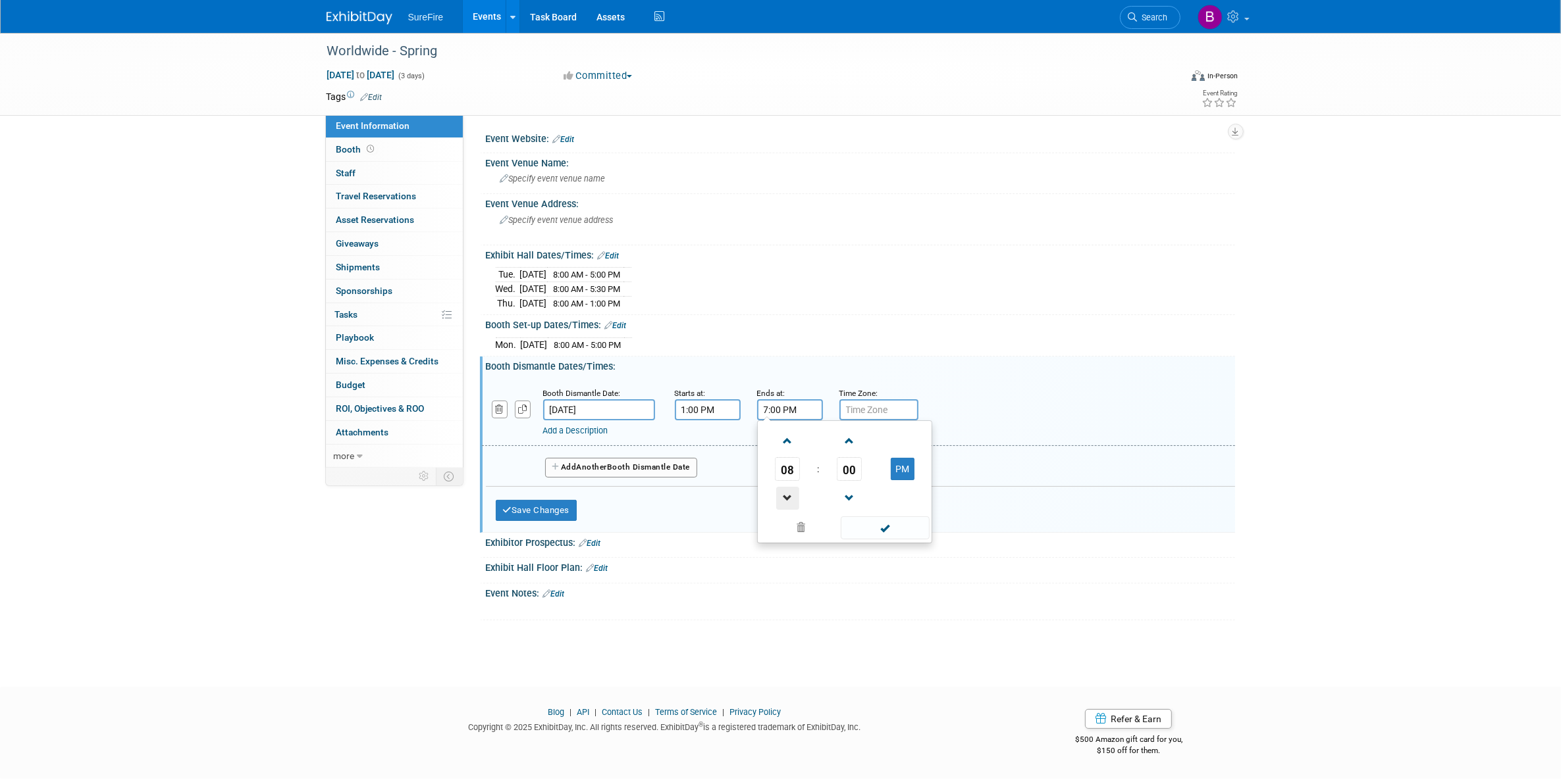
type input "6:00 PM"
click at [859, 538] on span at bounding box center [885, 527] width 89 height 23
click at [550, 517] on button "Save Changes" at bounding box center [537, 511] width 82 height 21
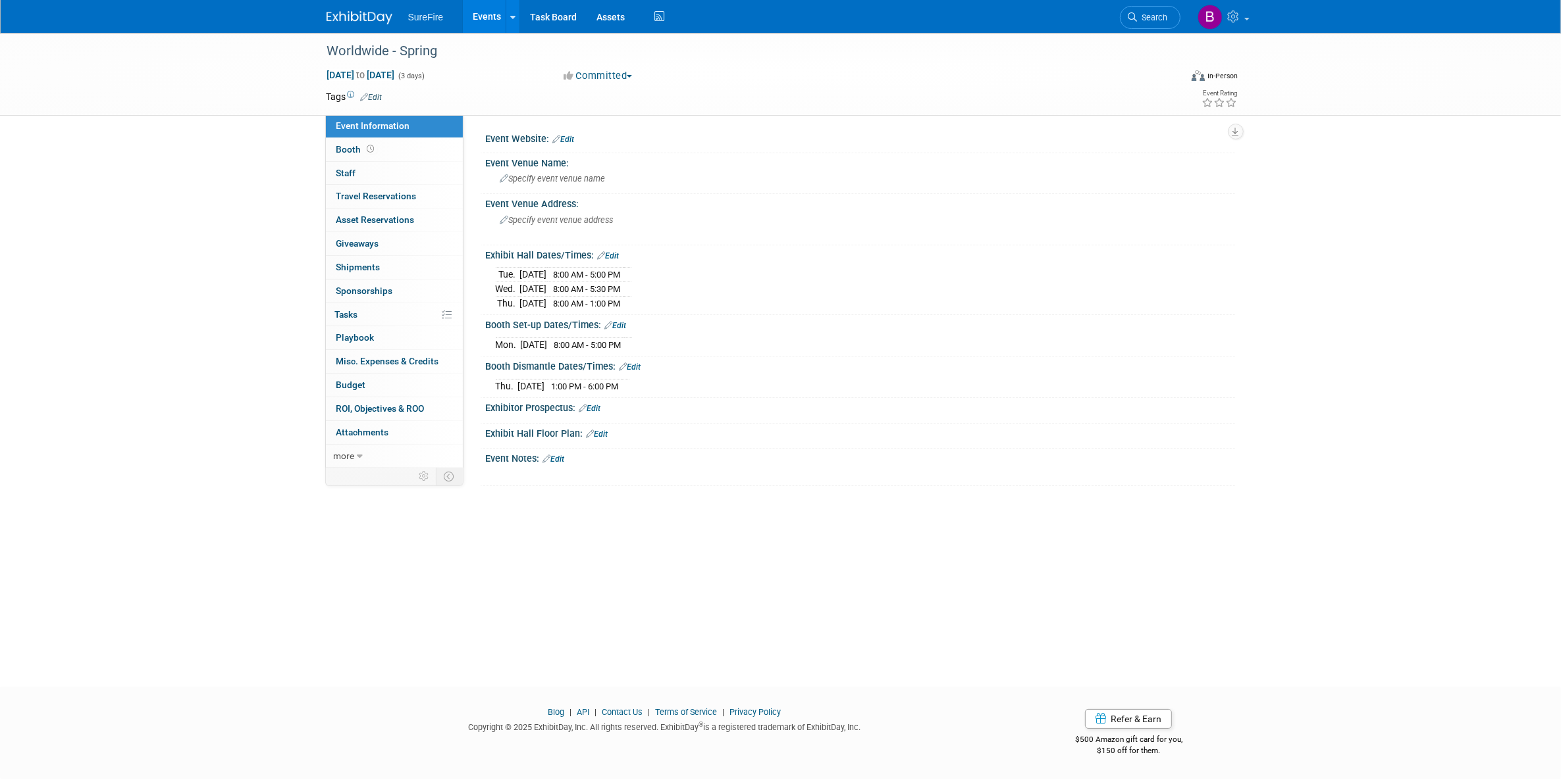
click at [561, 464] on link "Edit" at bounding box center [554, 459] width 22 height 9
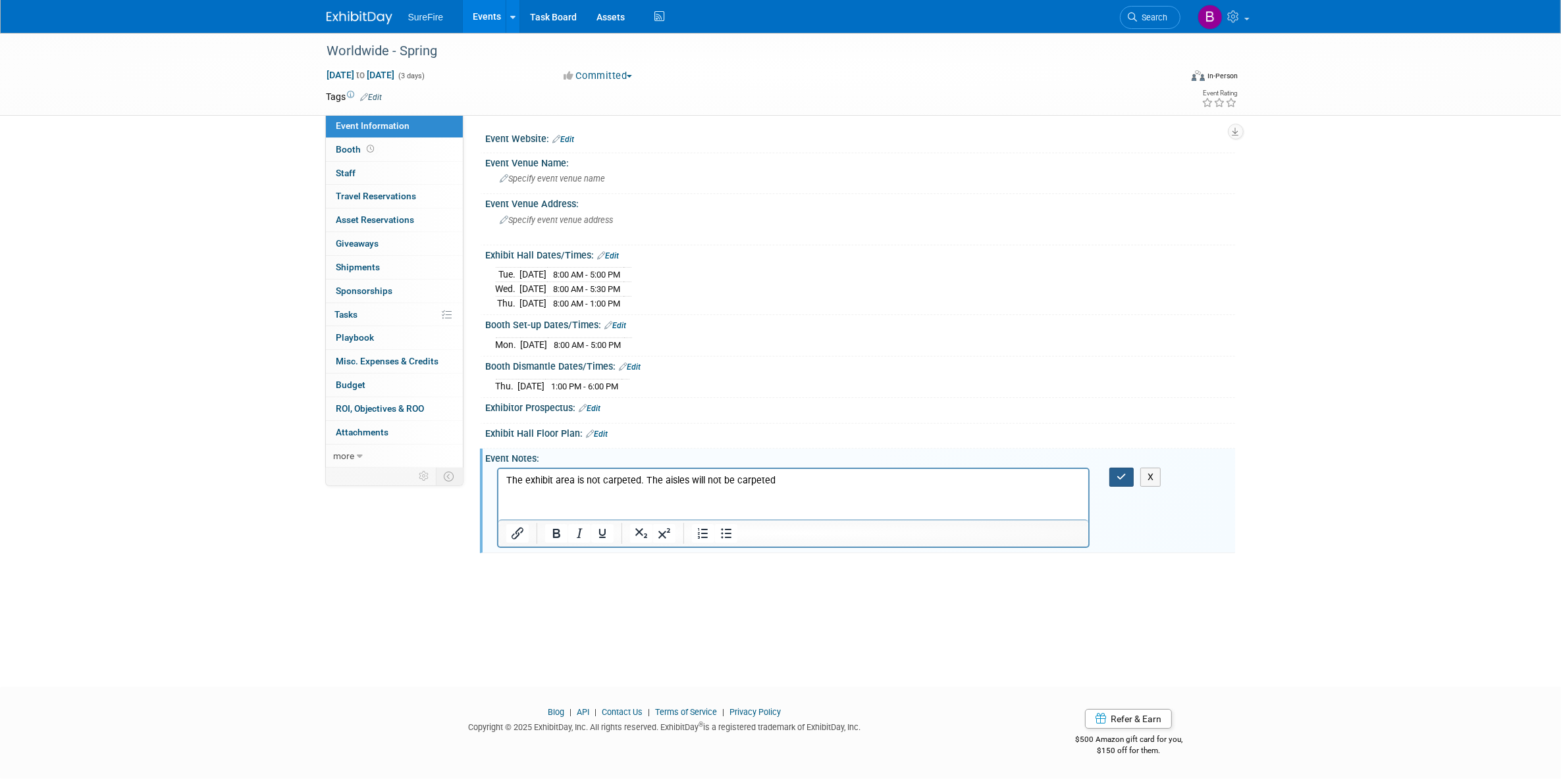
click at [1127, 481] on icon "button" at bounding box center [1121, 477] width 10 height 9
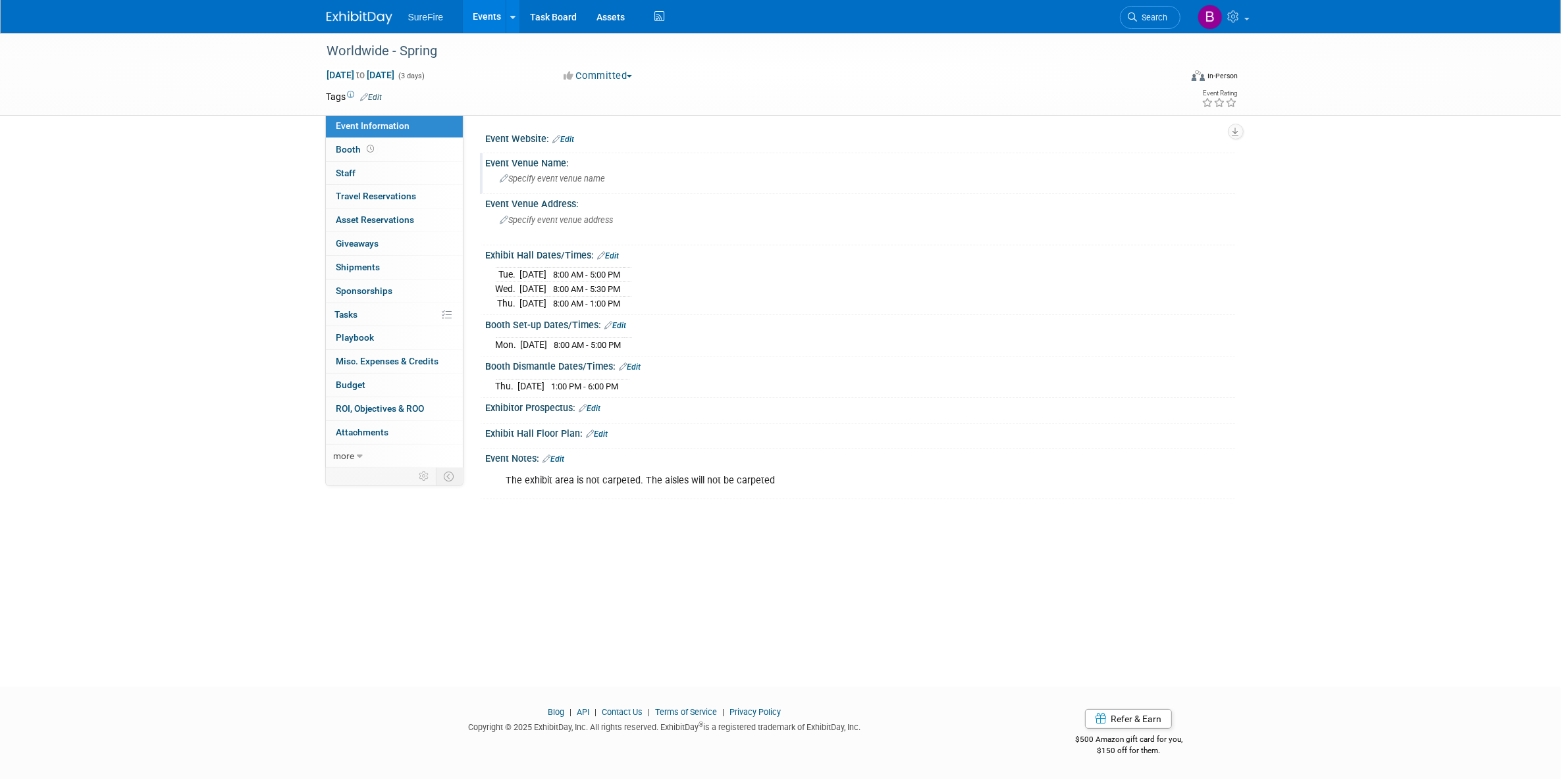
click at [554, 182] on span "Specify event venue name" at bounding box center [553, 178] width 106 height 10
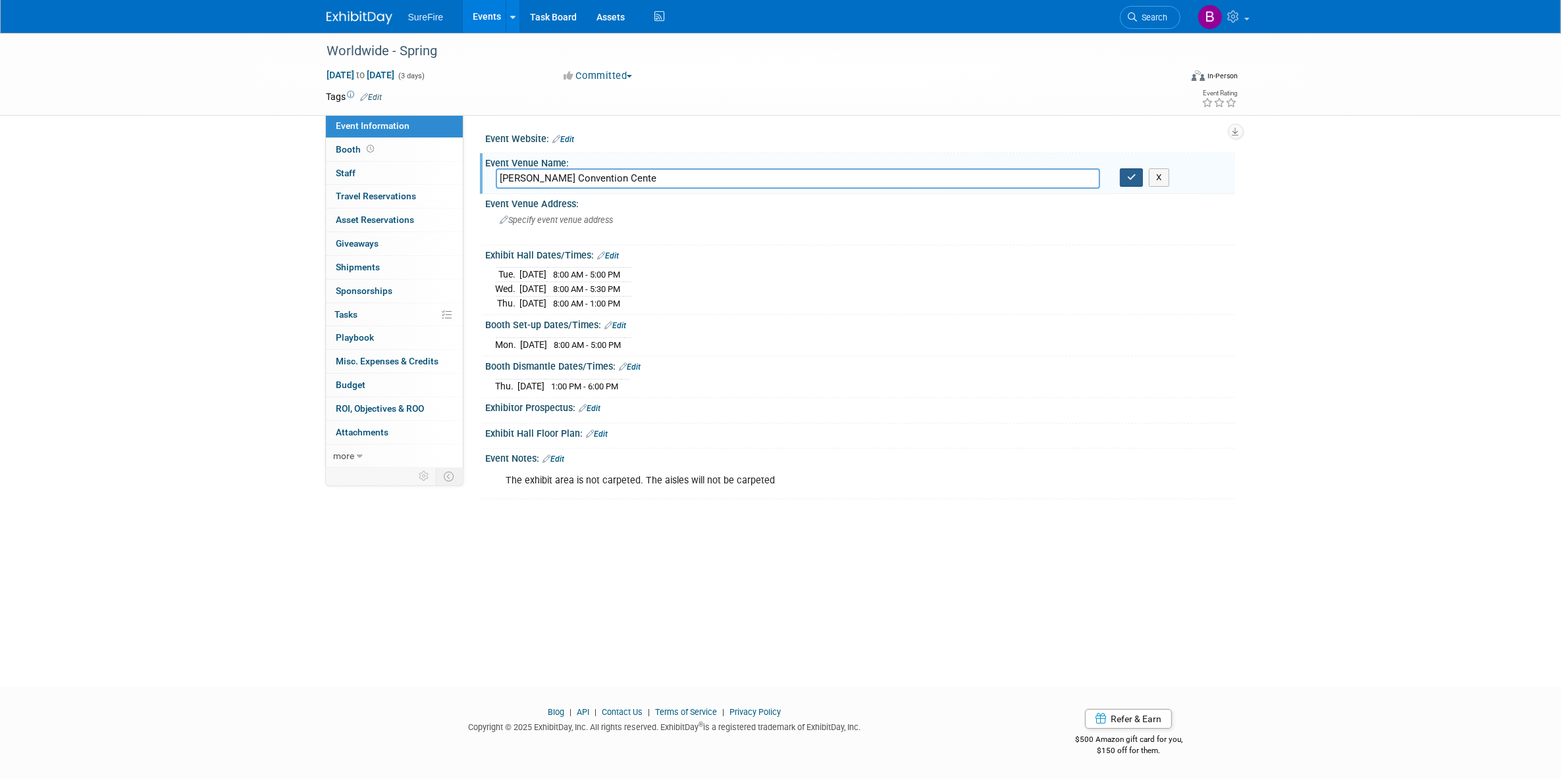
type input "[PERSON_NAME] Convention Cente"
click at [1133, 177] on icon "button" at bounding box center [1131, 177] width 9 height 9
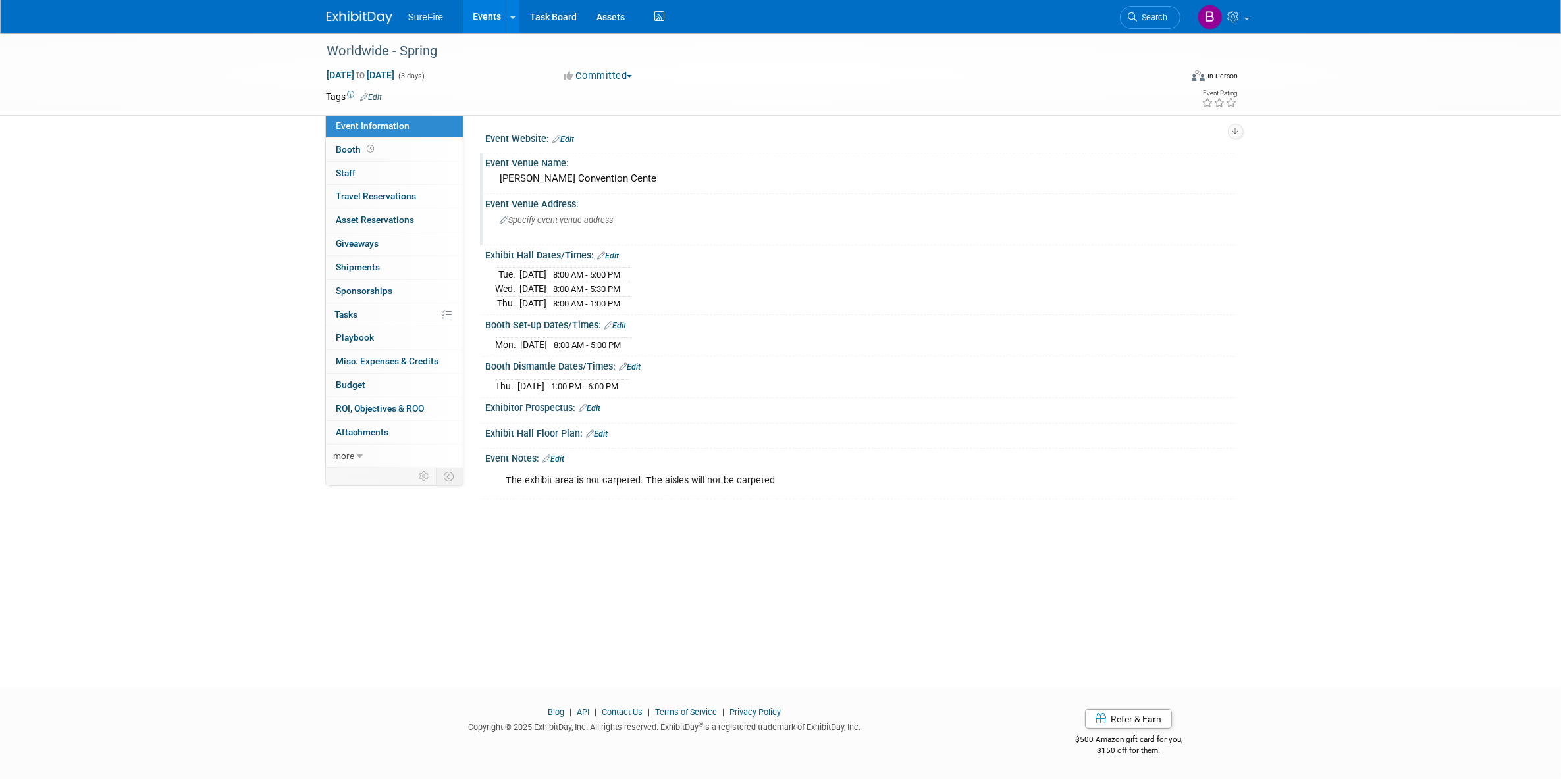
click at [675, 199] on div "Event Venue Address:" at bounding box center [860, 202] width 749 height 17
click at [672, 185] on div "[PERSON_NAME] Convention Cente" at bounding box center [860, 179] width 729 height 20
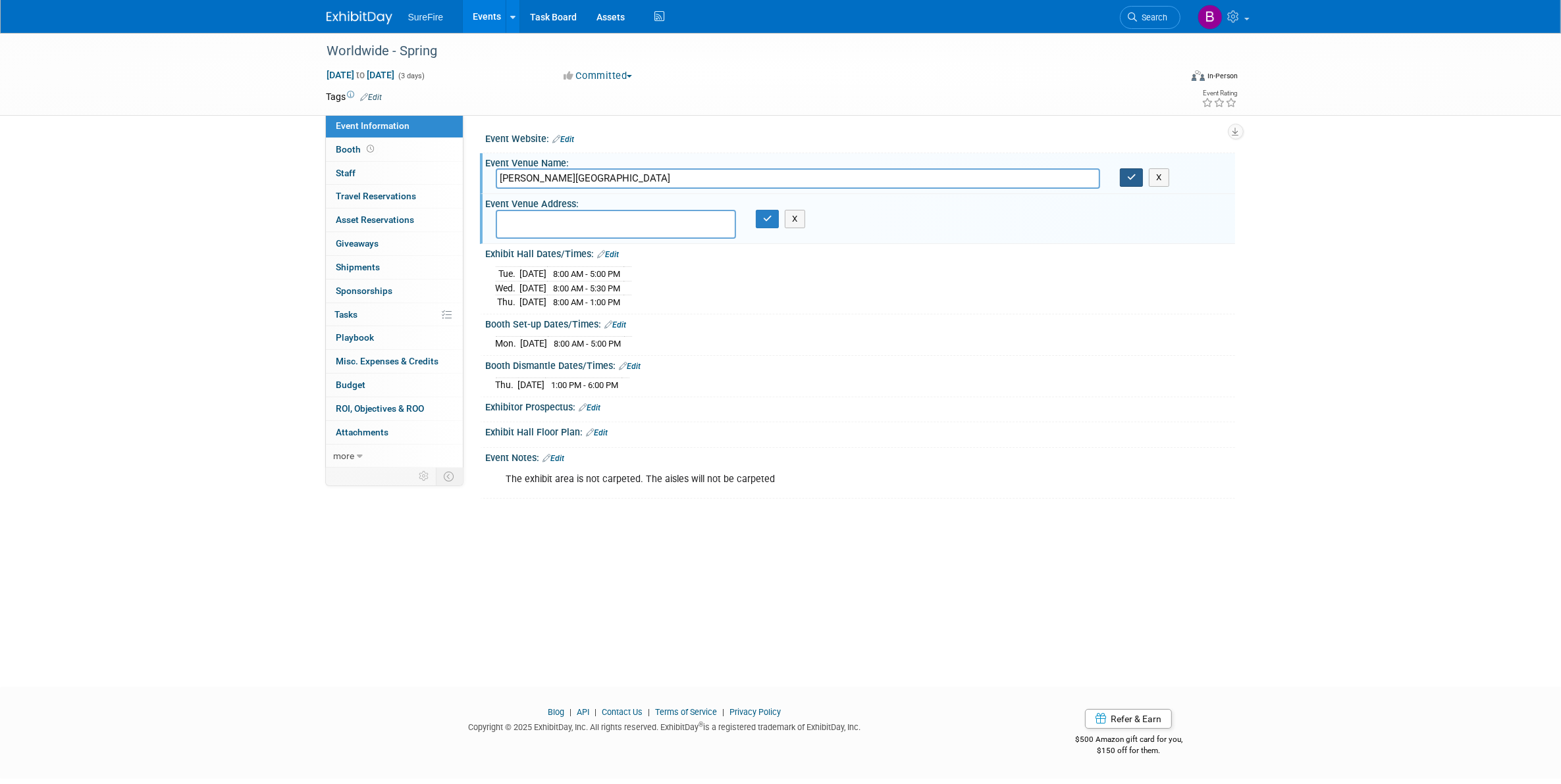
type input "[PERSON_NAME][GEOGRAPHIC_DATA]"
click at [1134, 176] on icon "button" at bounding box center [1131, 177] width 9 height 9
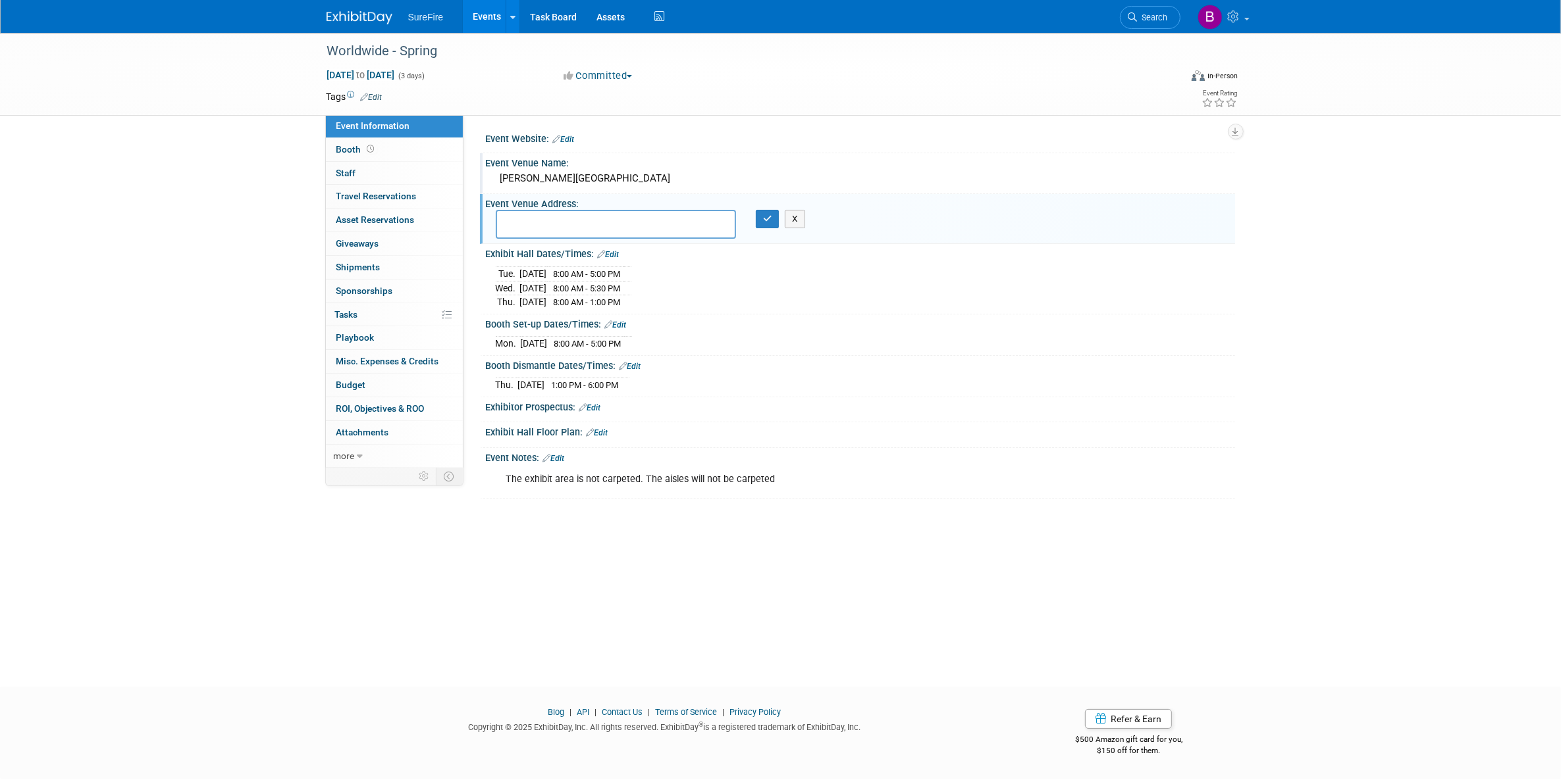
click at [508, 218] on textarea at bounding box center [616, 225] width 240 height 30
paste textarea "[STREET_ADDRESS][US_STATE]"
click at [581, 225] on textarea "[STREET_ADDRESS][US_STATE]" at bounding box center [616, 225] width 240 height 30
type textarea "[STREET_ADDRESS][US_STATE]"
click at [772, 225] on button "button" at bounding box center [768, 218] width 24 height 18
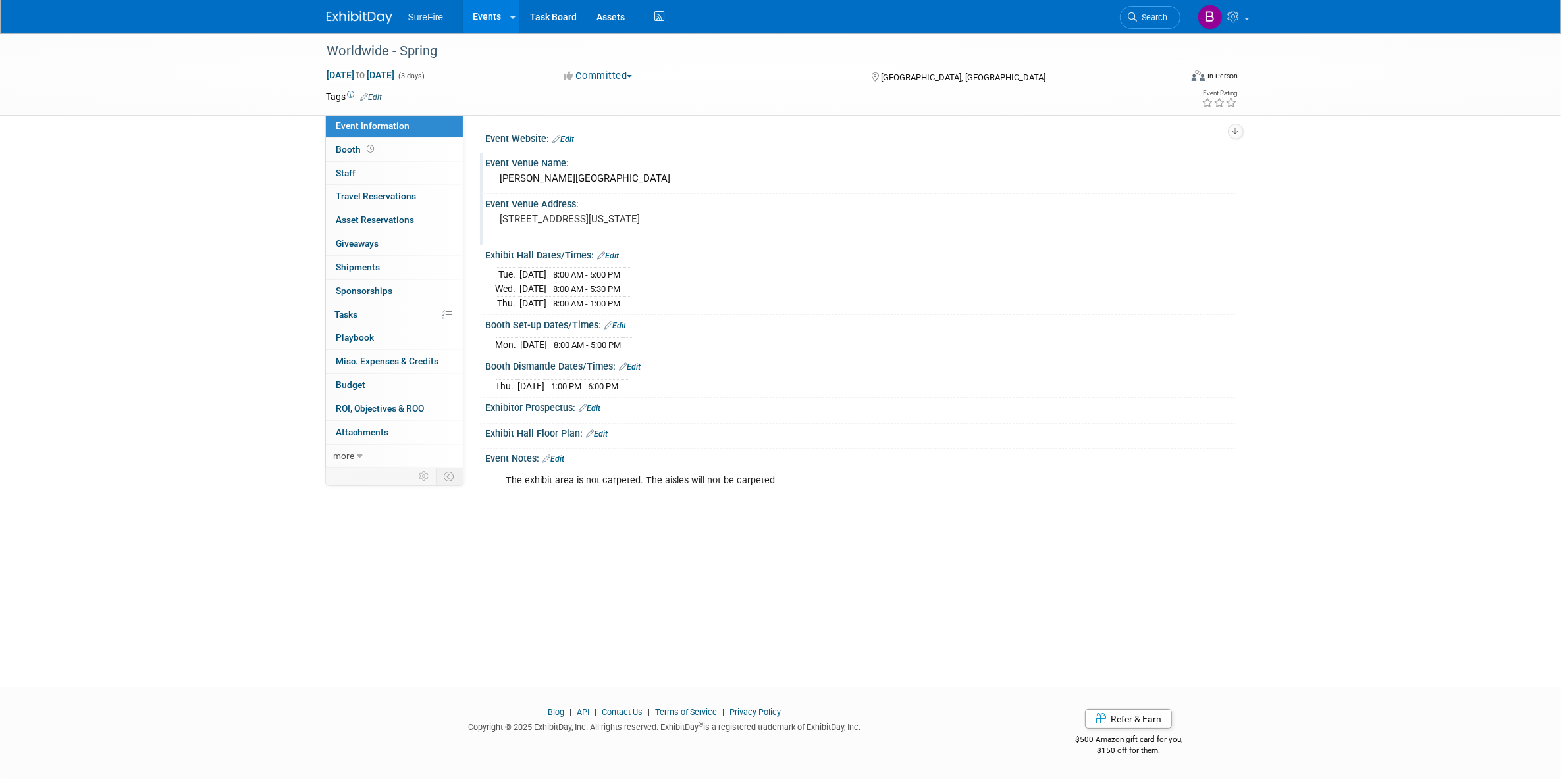
drag, startPoint x: 464, startPoint y: 607, endPoint x: 433, endPoint y: 490, distance: 121.0
click at [464, 607] on div "Worldwide - Spring [DATE] to [DATE] (3 days) [DATE] to [DATE] Committed Committ…" at bounding box center [780, 348] width 1561 height 630
click at [367, 196] on span "Travel Reservations 0" at bounding box center [377, 195] width 80 height 10
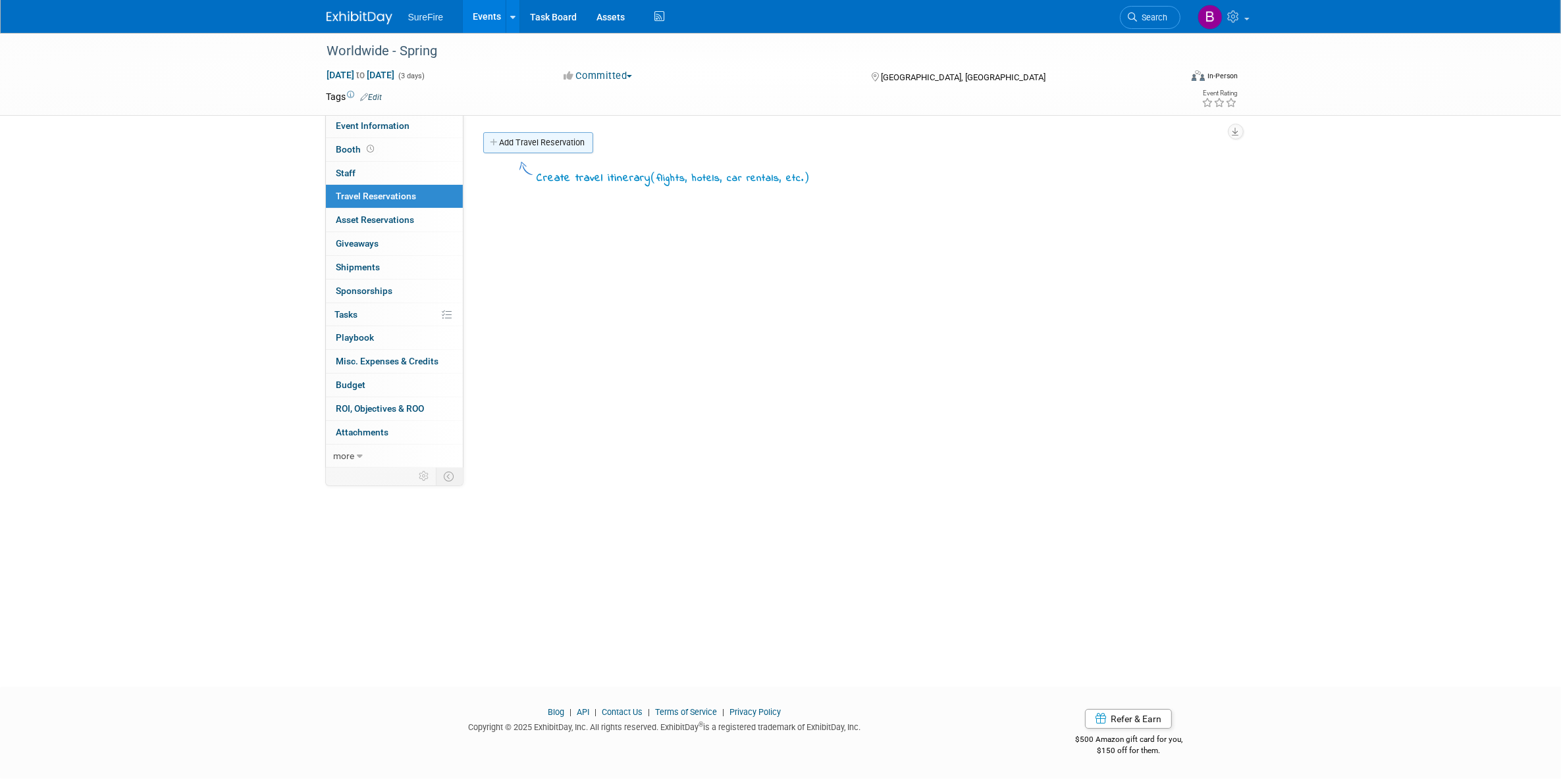
click at [510, 139] on link "Add Travel Reservation" at bounding box center [538, 143] width 110 height 21
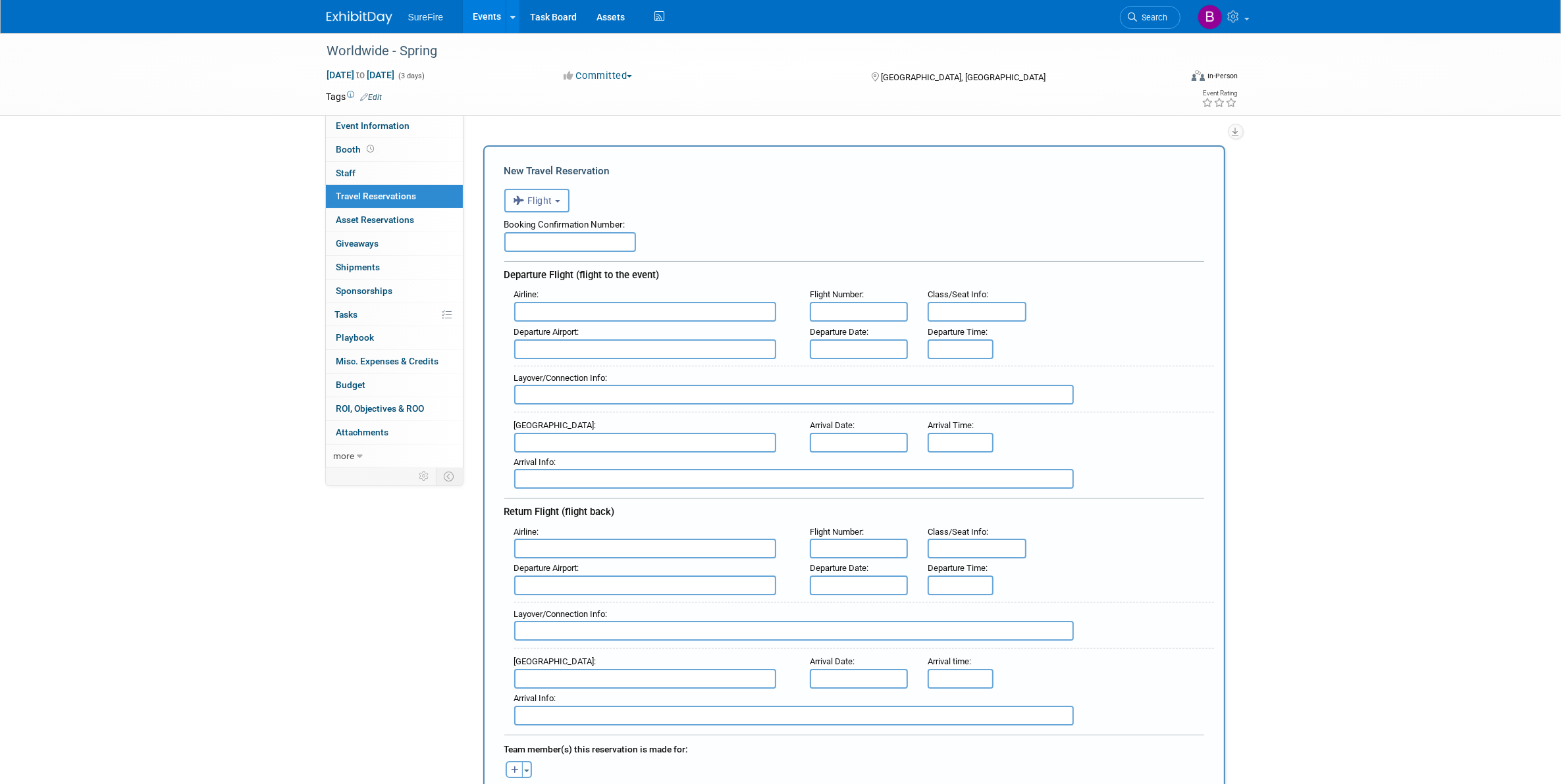
click at [553, 196] on span "Flight" at bounding box center [533, 200] width 39 height 10
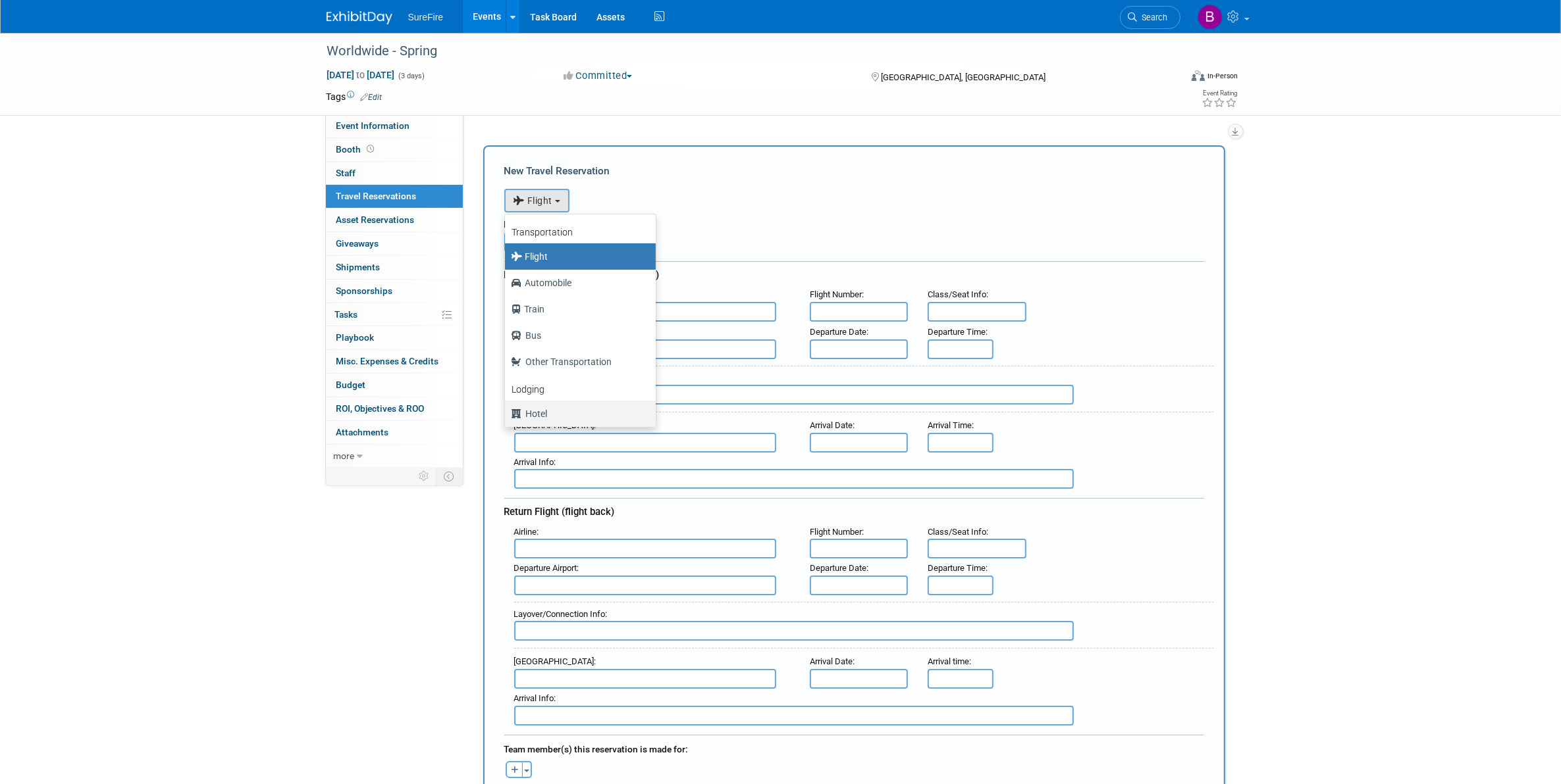
click at [546, 409] on label "Hotel" at bounding box center [577, 414] width 131 height 21
click at [507, 409] on input "Hotel" at bounding box center [502, 412] width 9 height 9
select select "6"
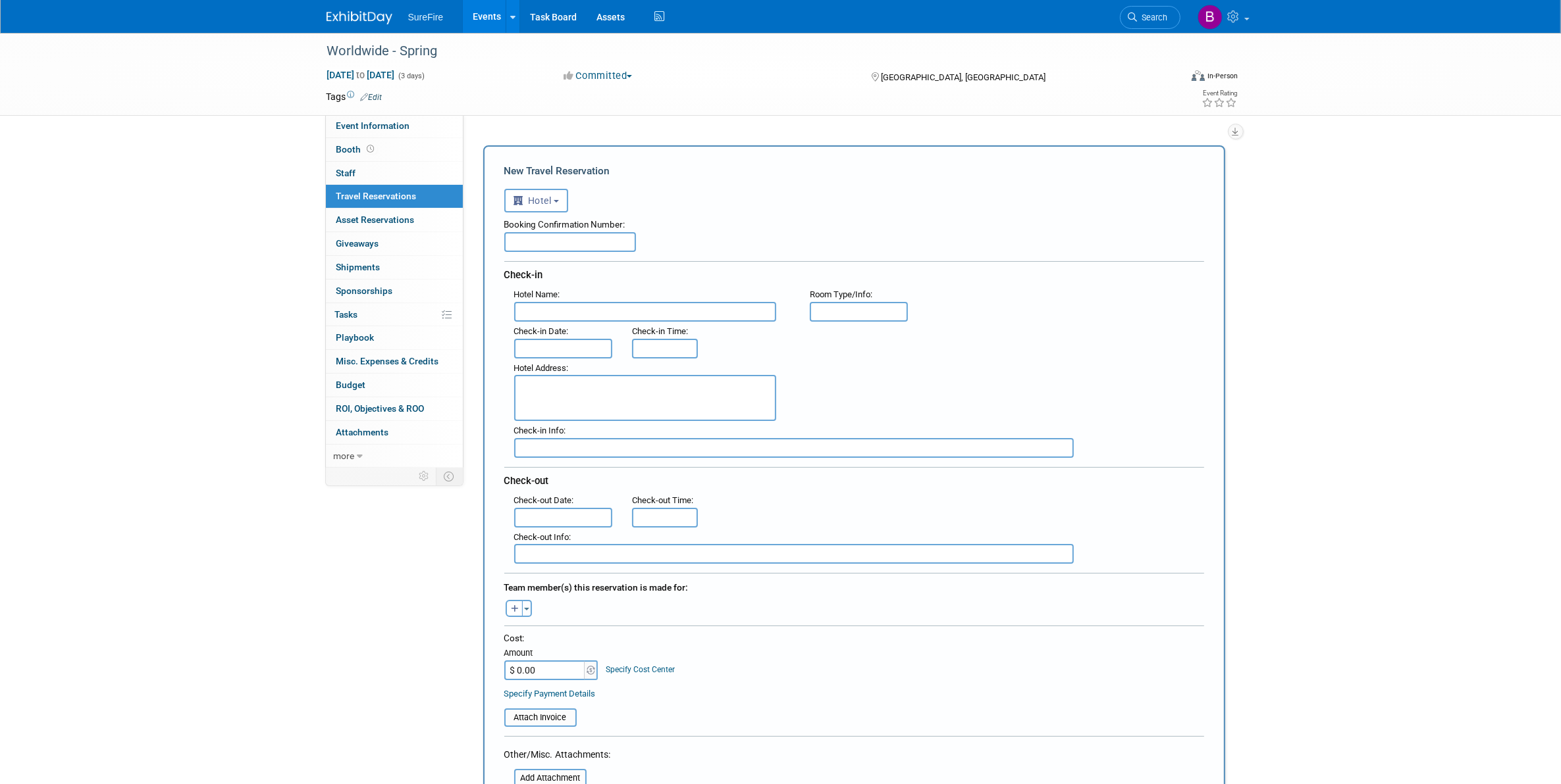
click at [547, 309] on input "text" at bounding box center [645, 311] width 262 height 20
type input "[GEOGRAPHIC_DATA]"
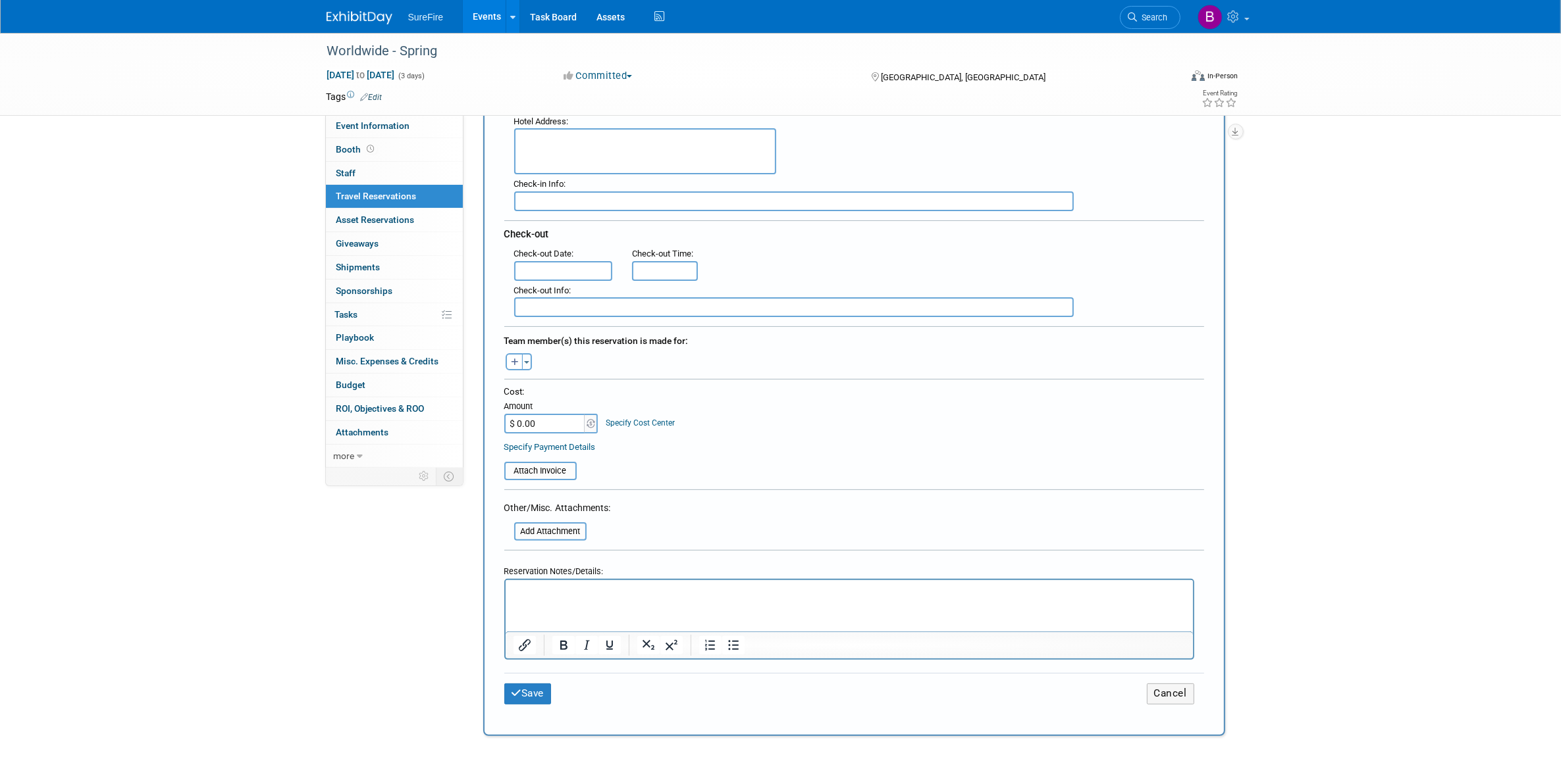
scroll to position [658, 0]
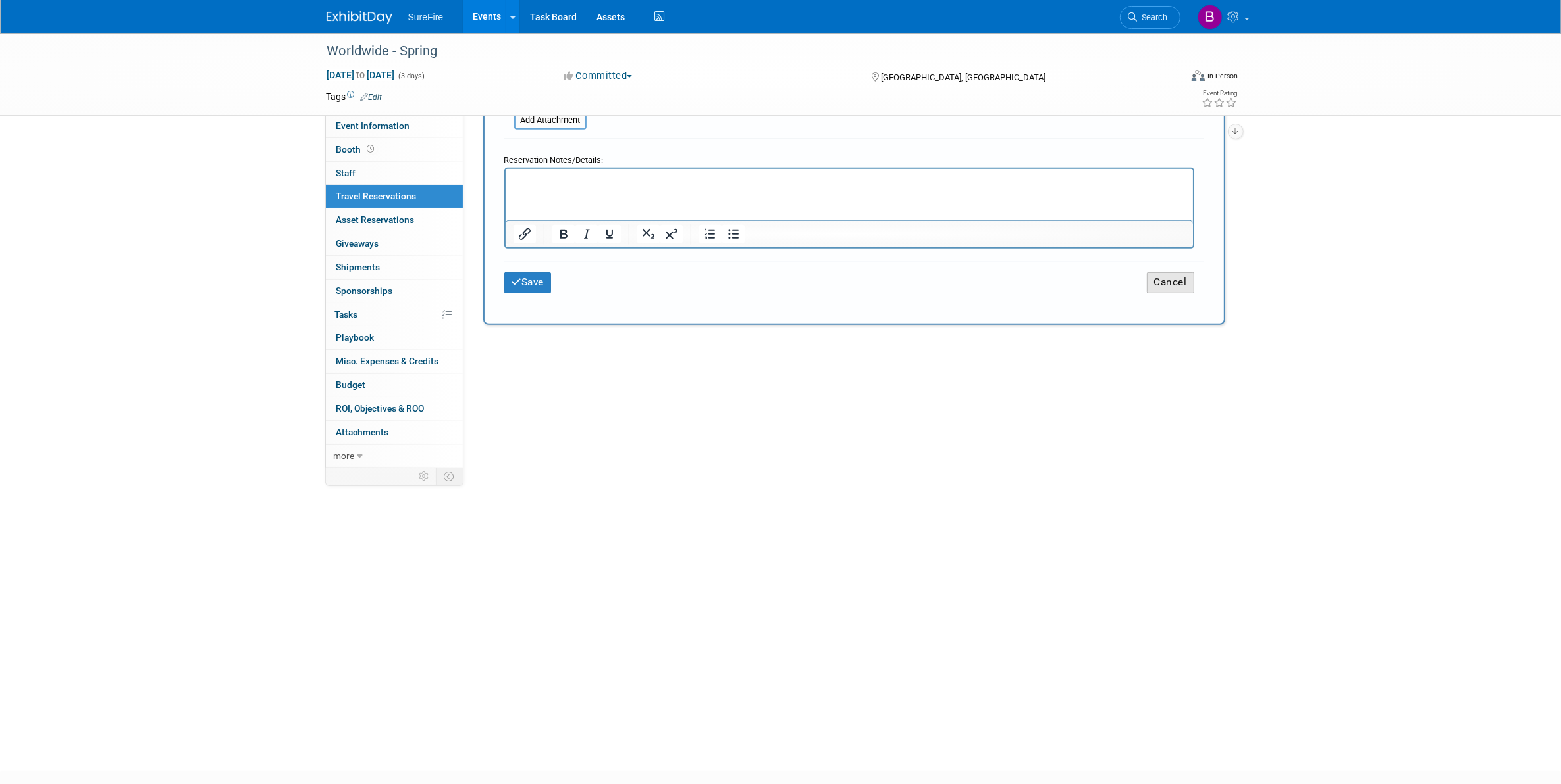
click at [1186, 281] on button "Cancel" at bounding box center [1171, 283] width 47 height 20
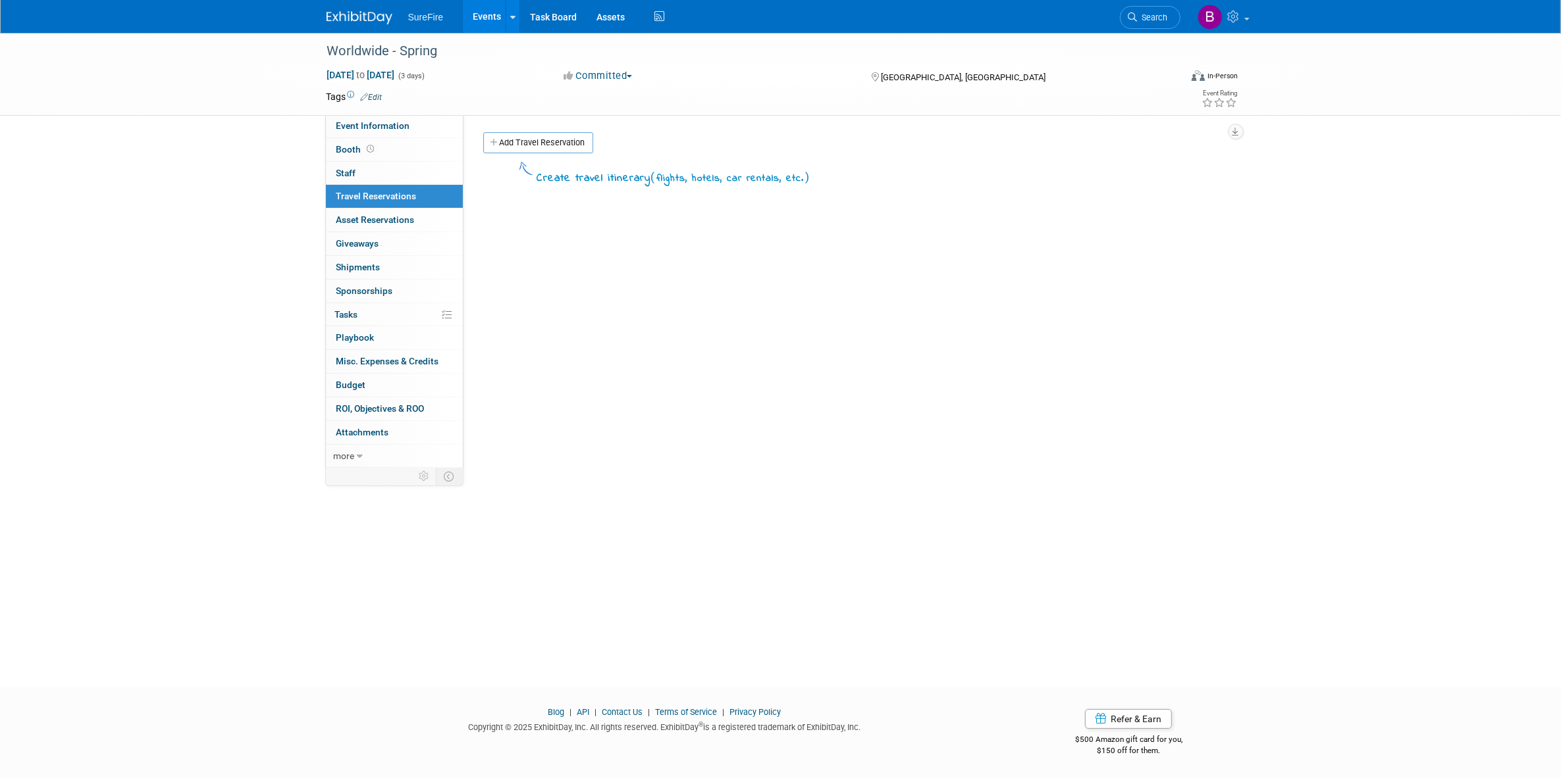
scroll to position [0, 0]
click at [363, 317] on link "0% Tasks 0%" at bounding box center [394, 314] width 137 height 23
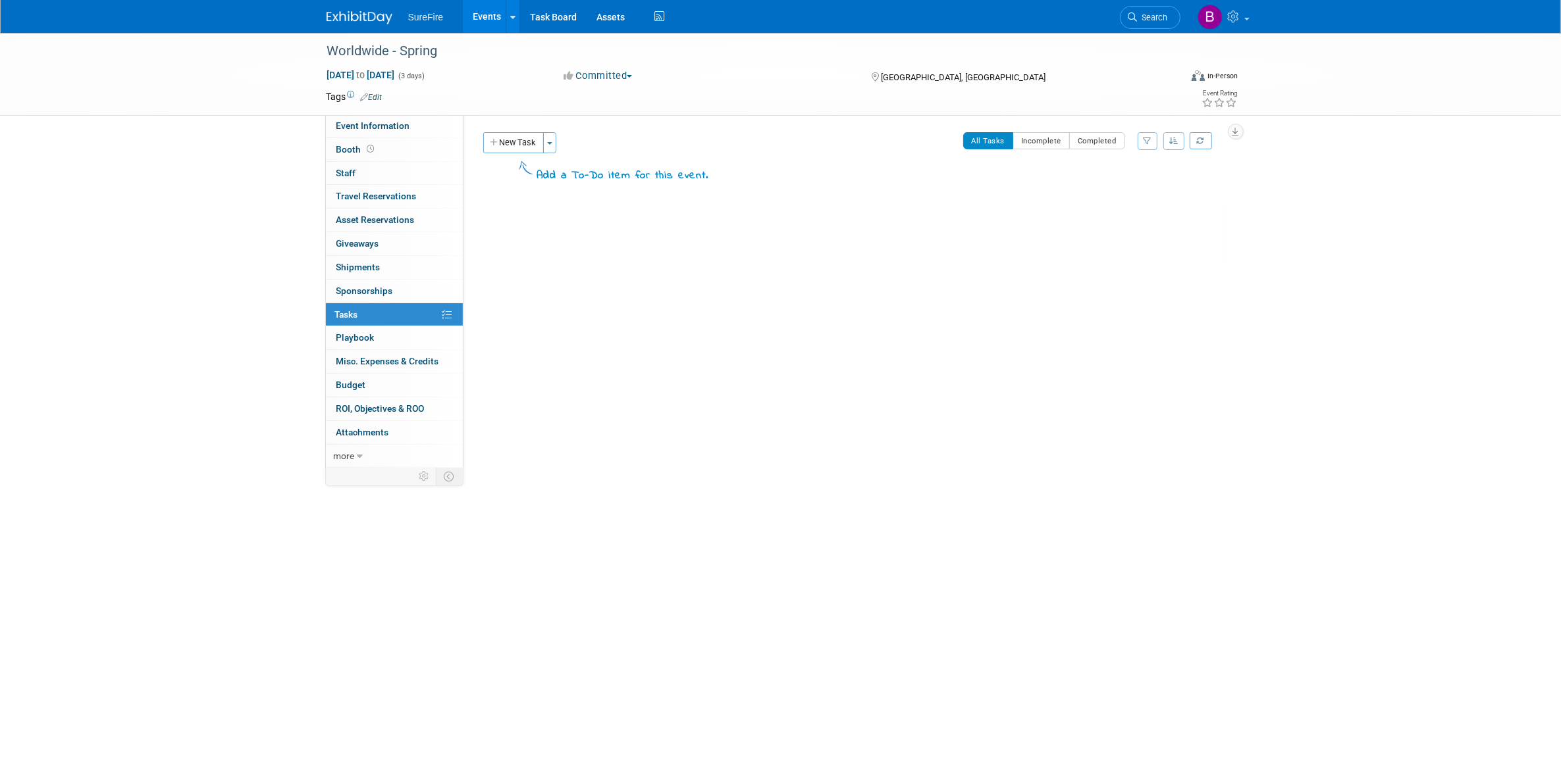
click at [531, 154] on div "New Task Toggle Dropdown Create a new task for this event Copy tasks from anoth…" at bounding box center [594, 163] width 229 height 61
click at [531, 147] on button "New Task" at bounding box center [513, 143] width 61 height 21
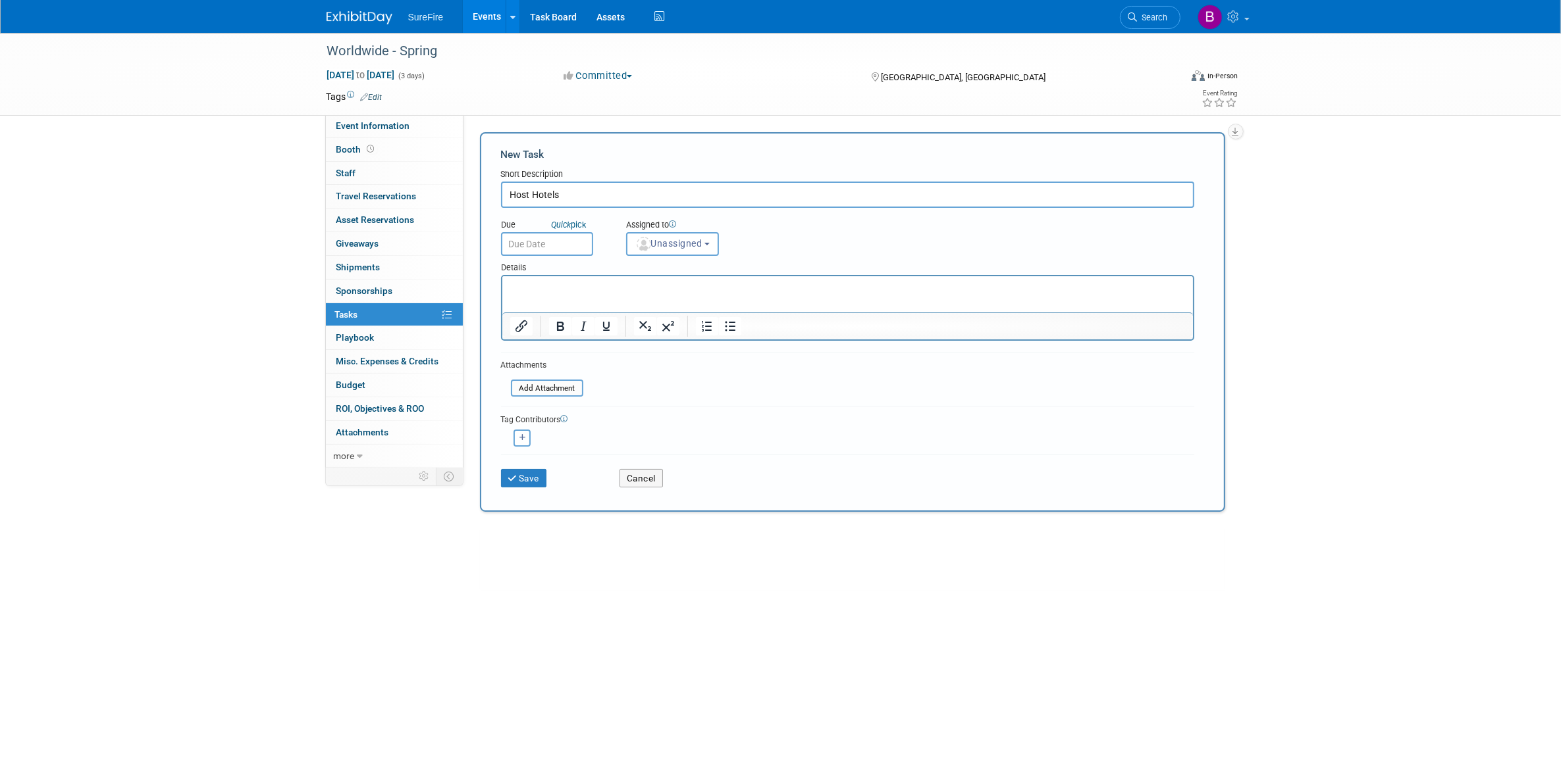
type input "Host Hotels"
click at [579, 281] on p "Rich Text Area. Press ALT-0 for help." at bounding box center [847, 288] width 676 height 13
click at [544, 485] on div "Save Cancel" at bounding box center [847, 475] width 693 height 42
click at [538, 464] on div "Save" at bounding box center [550, 474] width 119 height 27
click at [540, 477] on button "Save" at bounding box center [523, 477] width 46 height 18
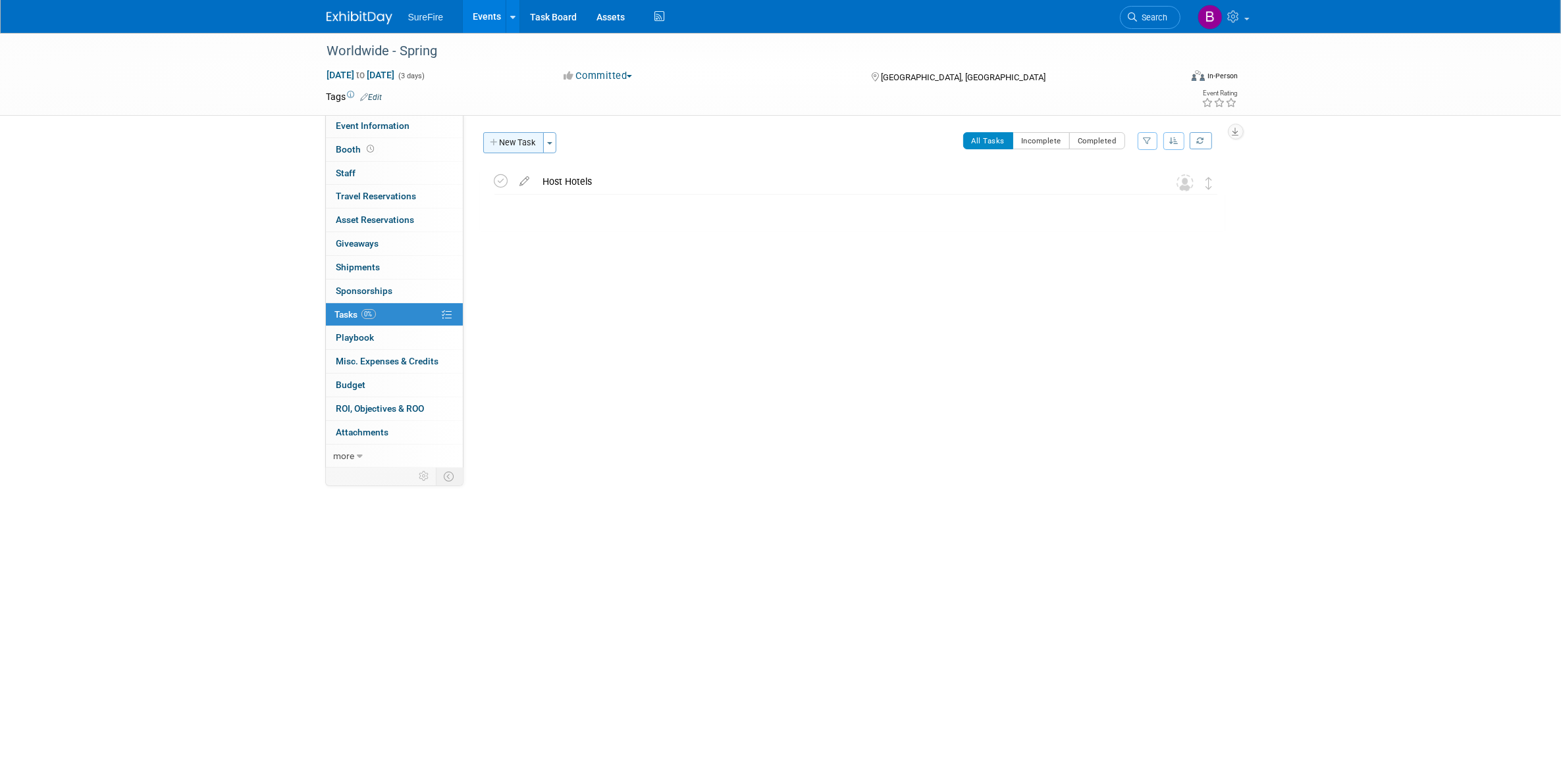
click at [510, 143] on button "New Task" at bounding box center [513, 143] width 61 height 21
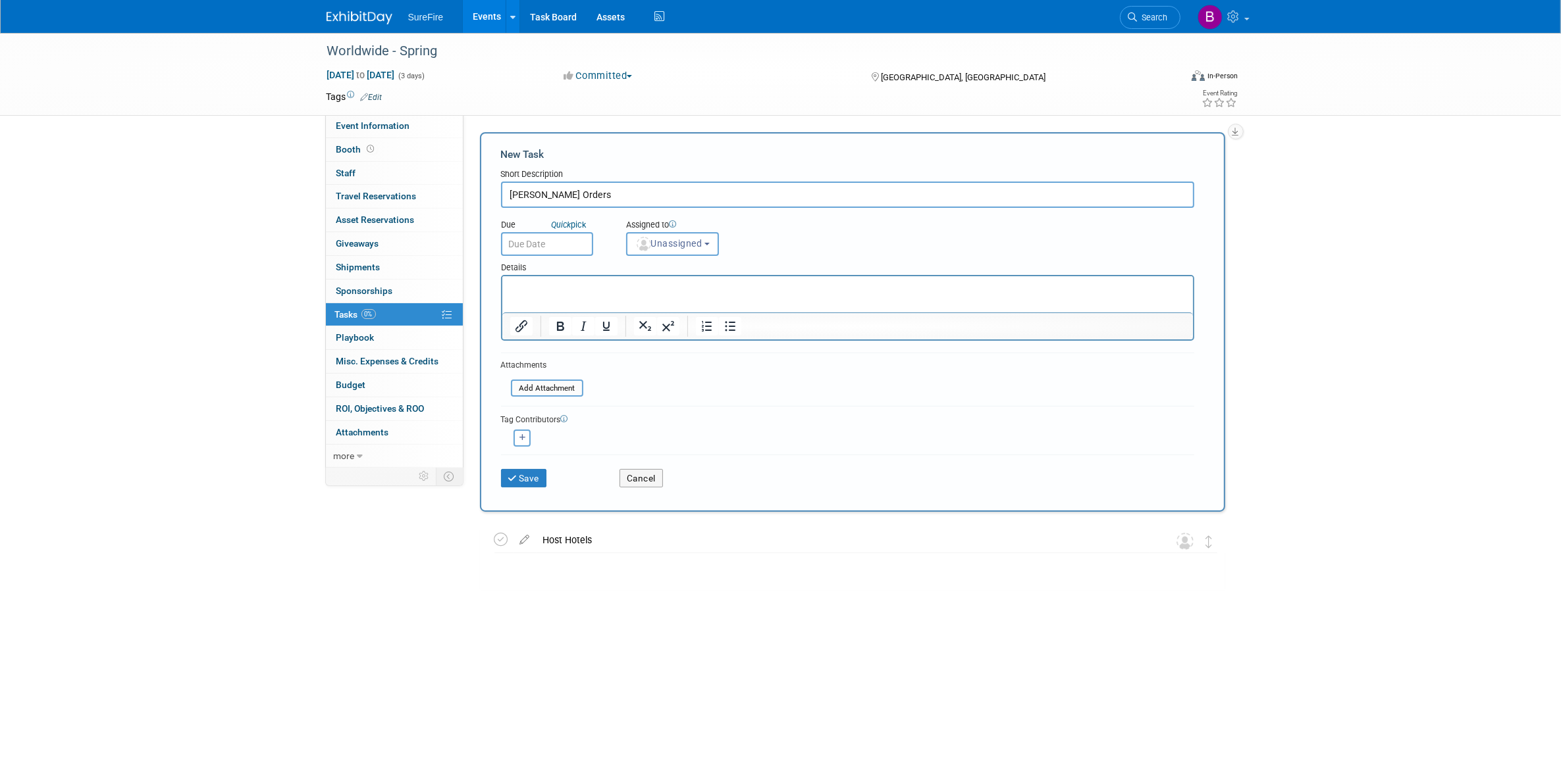
type input "[PERSON_NAME] Orders"
